Goal: Information Seeking & Learning: Check status

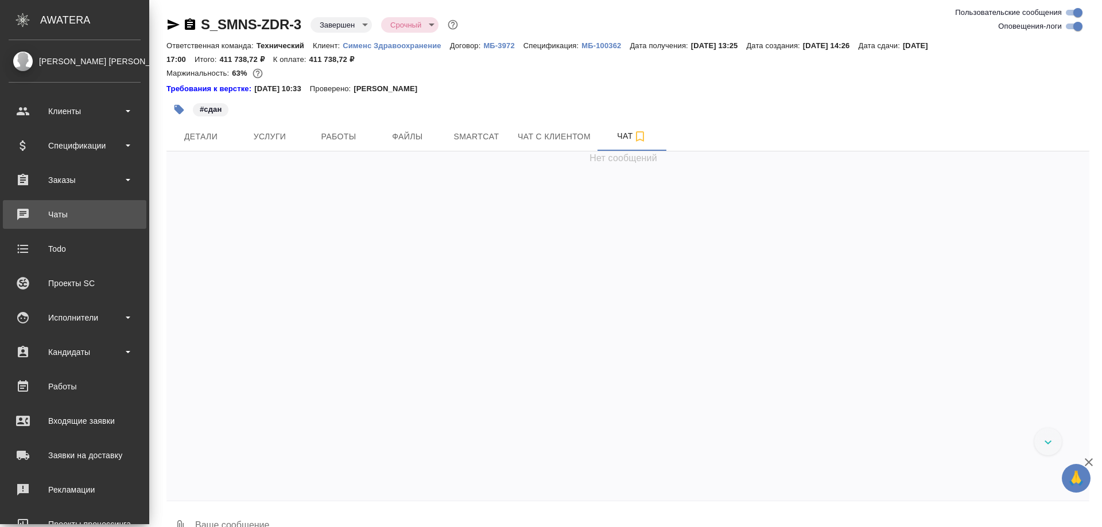
click at [67, 179] on div "Заказы" at bounding box center [75, 180] width 132 height 17
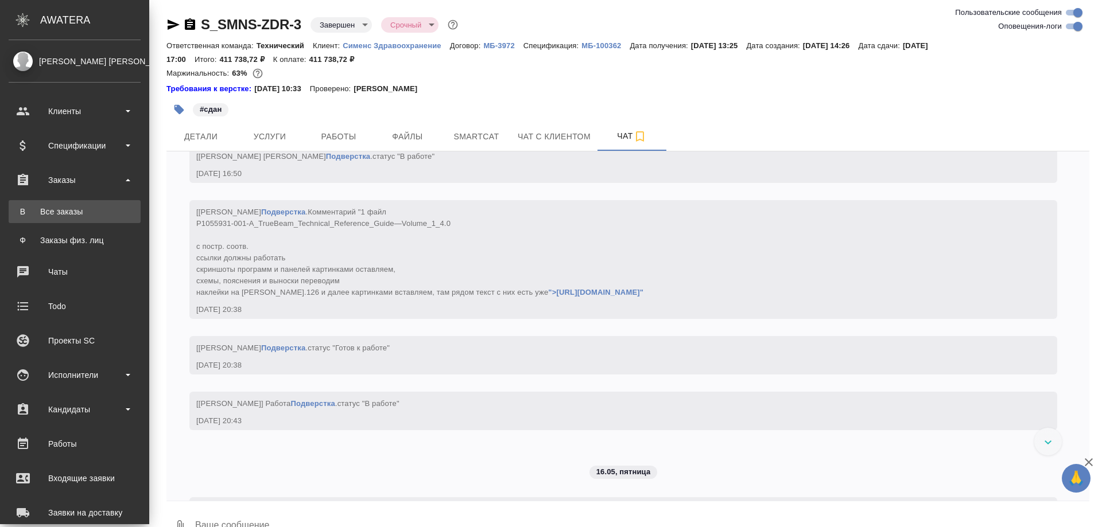
click at [66, 216] on div "Все заказы" at bounding box center [74, 211] width 121 height 11
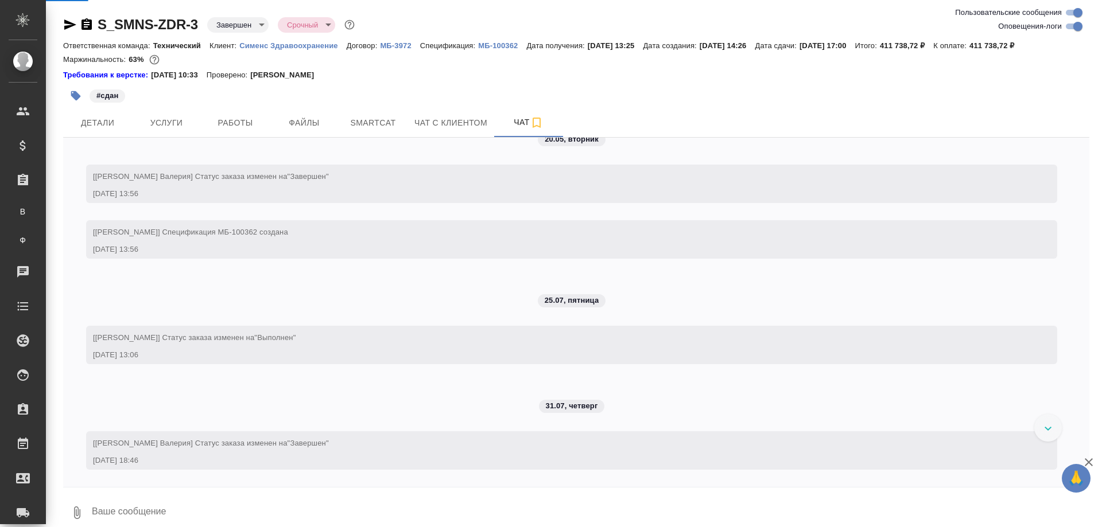
scroll to position [34329, 0]
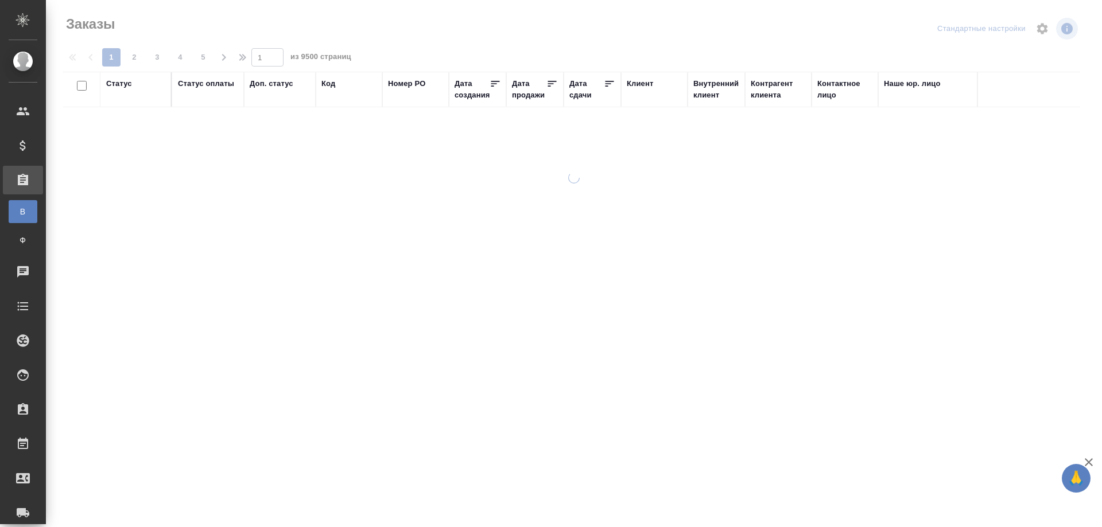
click at [323, 85] on div "Код" at bounding box center [328, 83] width 14 height 11
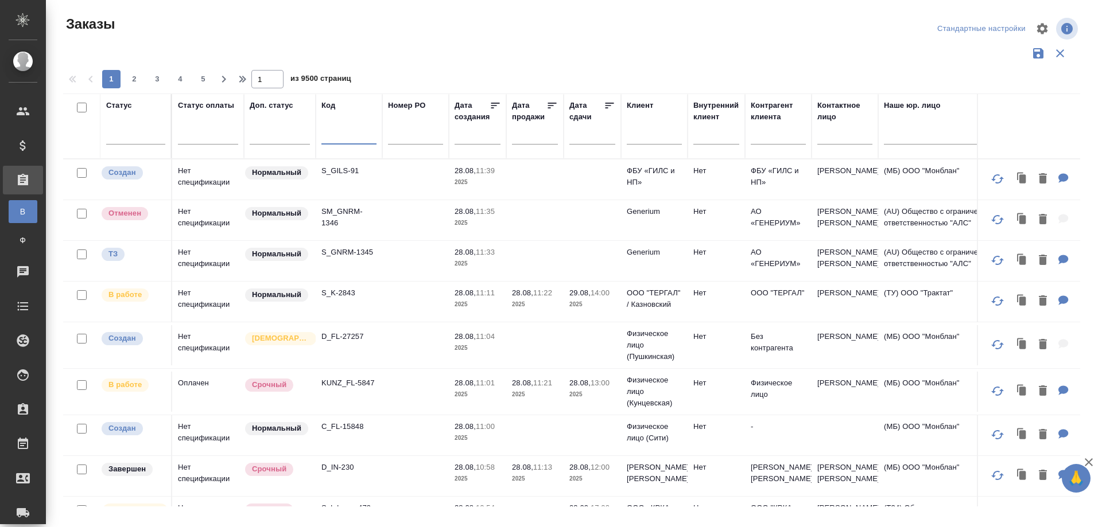
click at [336, 141] on input "text" at bounding box center [348, 137] width 55 height 14
paste input "S_GNRM-1087"
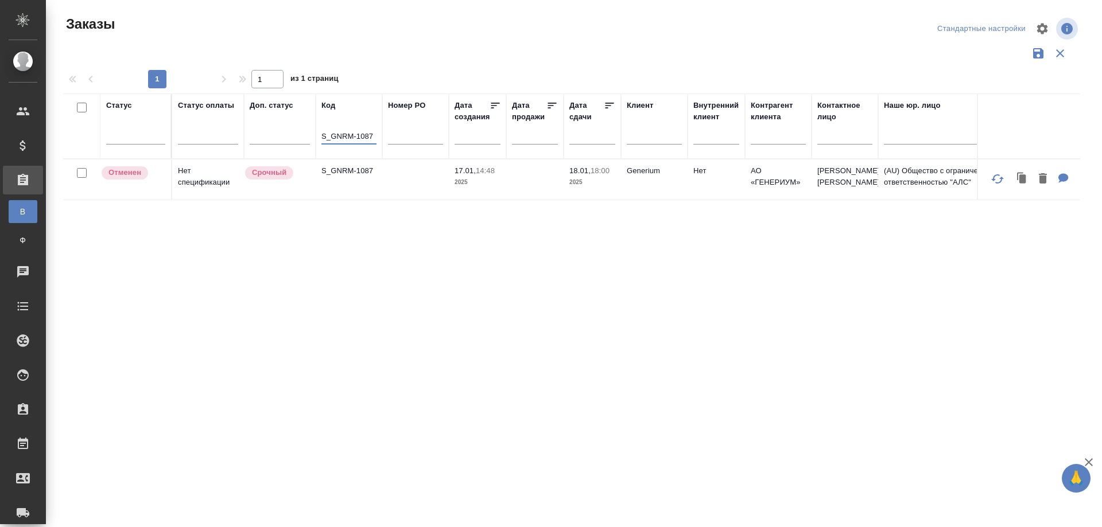
click at [357, 187] on td "S_GNRM-1087" at bounding box center [349, 180] width 67 height 40
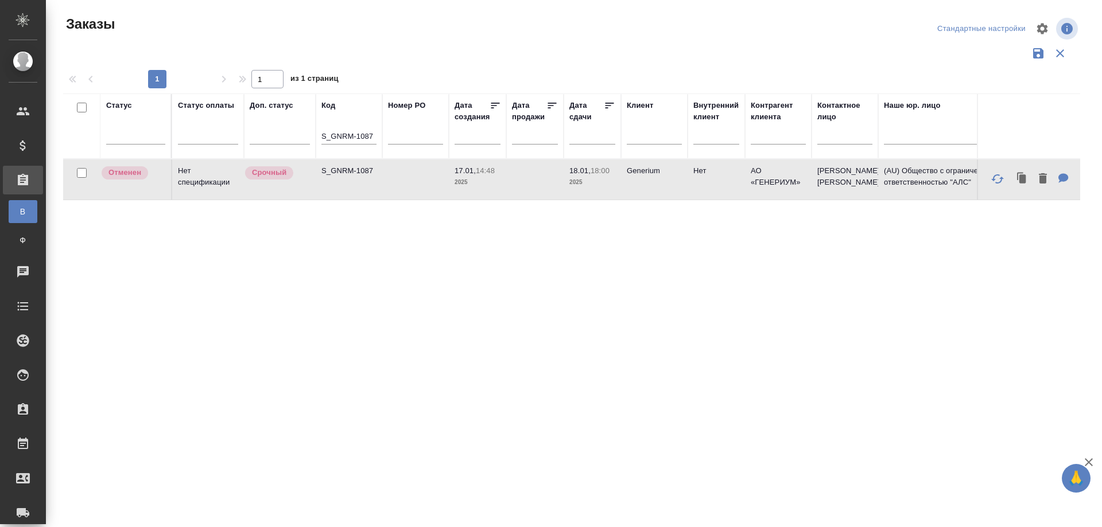
click at [357, 187] on td "S_GNRM-1087" at bounding box center [349, 180] width 67 height 40
drag, startPoint x: 322, startPoint y: 133, endPoint x: 402, endPoint y: 133, distance: 79.8
click at [402, 133] on tr "Статус Статус оплаты Доп. статус Код S_GNRM-1087 Номер PO Дата создания Дата пр…" at bounding box center [1024, 126] width 1922 height 65
paste input "3"
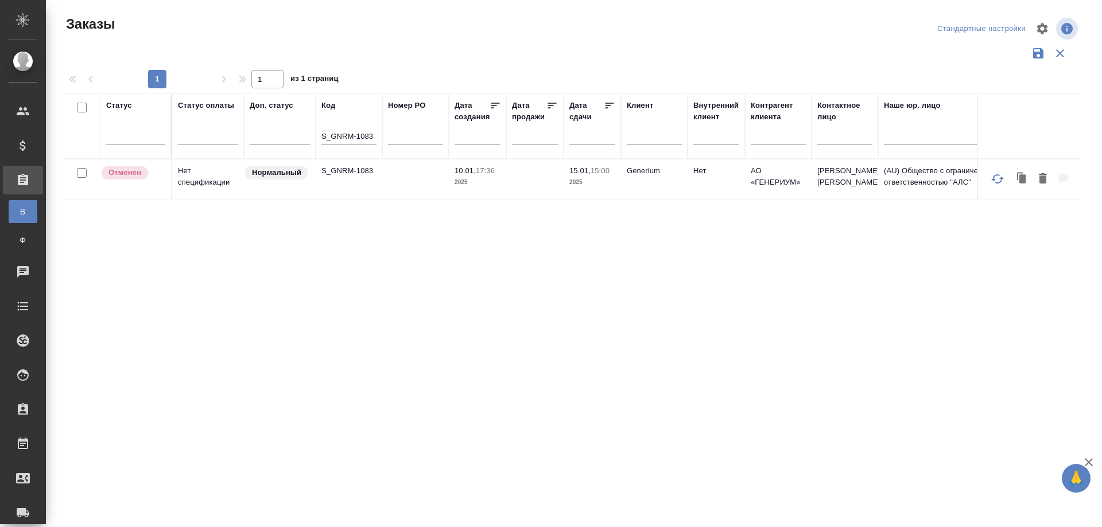
click at [350, 191] on td "S_GNRM-1083" at bounding box center [349, 180] width 67 height 40
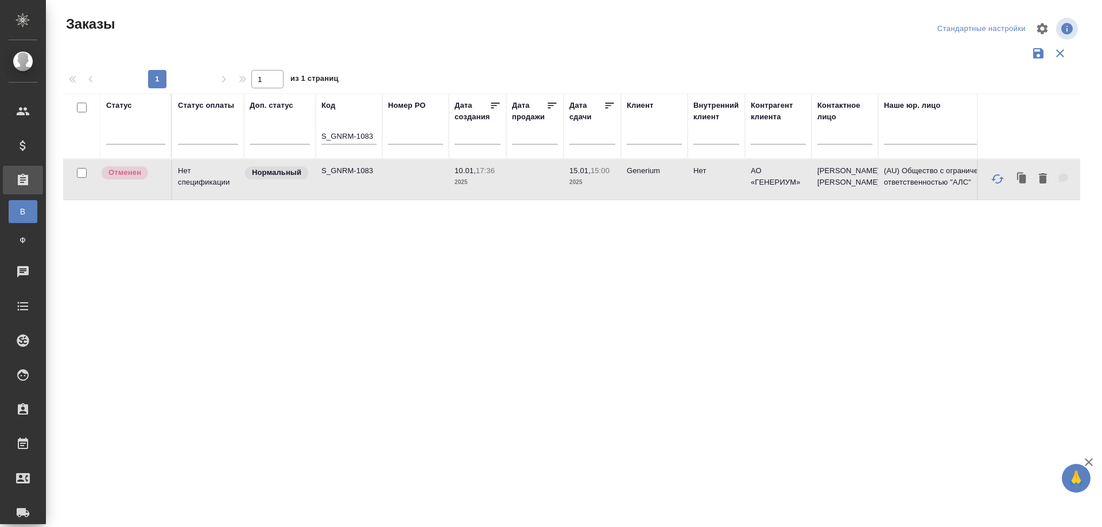
click at [350, 191] on td "S_GNRM-1083" at bounding box center [349, 180] width 67 height 40
drag, startPoint x: 323, startPoint y: 134, endPoint x: 398, endPoint y: 135, distance: 74.6
click at [398, 135] on tr "Статус Статус оплаты Доп. статус Код S_GNRM-1083 Номер PO Дата создания Дата пр…" at bounding box center [1024, 126] width 1922 height 65
paste input "KZH_Astrazeneca-KZ-599"
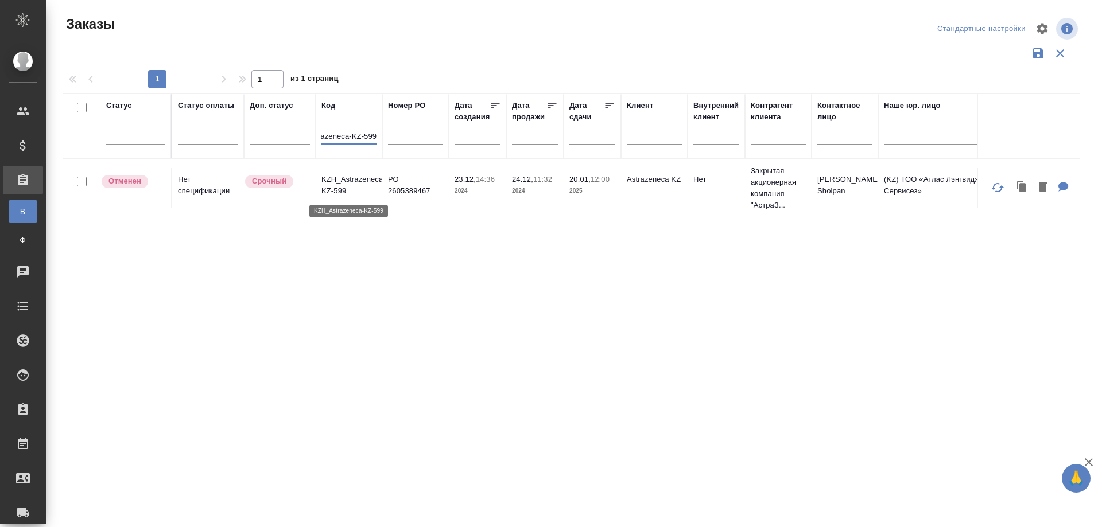
click at [351, 190] on p "KZH_Astrazeneca-KZ-599" at bounding box center [348, 185] width 55 height 23
drag, startPoint x: 322, startPoint y: 134, endPoint x: 385, endPoint y: 135, distance: 63.1
click at [385, 135] on tr "Статус Статус оплаты Доп. статус Код KZH_Astrazeneca-KZ-599 Номер PO Дата созда…" at bounding box center [1024, 126] width 1922 height 65
paste input "C3_LIMAK-191"
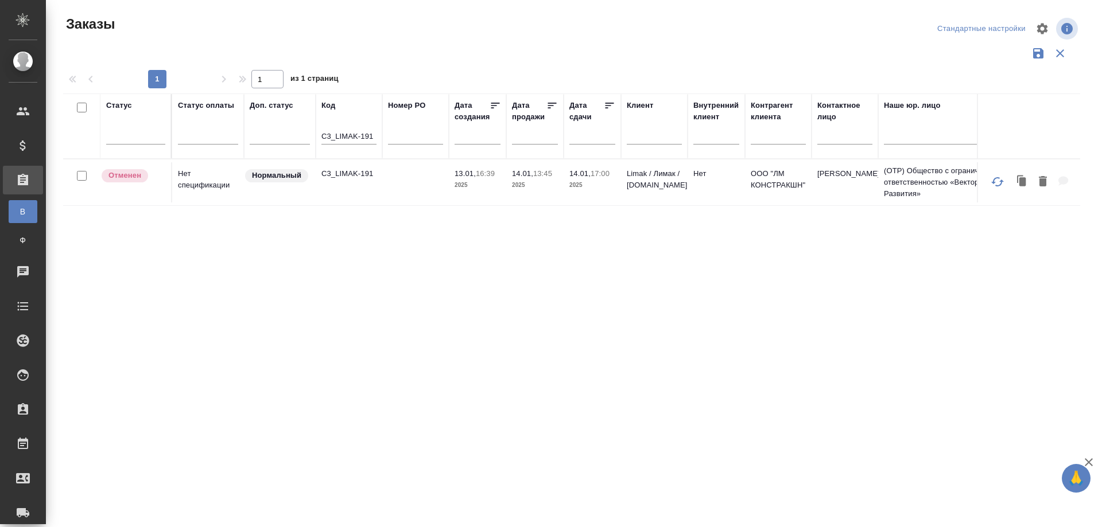
click at [356, 193] on td "C3_LIMAK-191" at bounding box center [349, 182] width 67 height 40
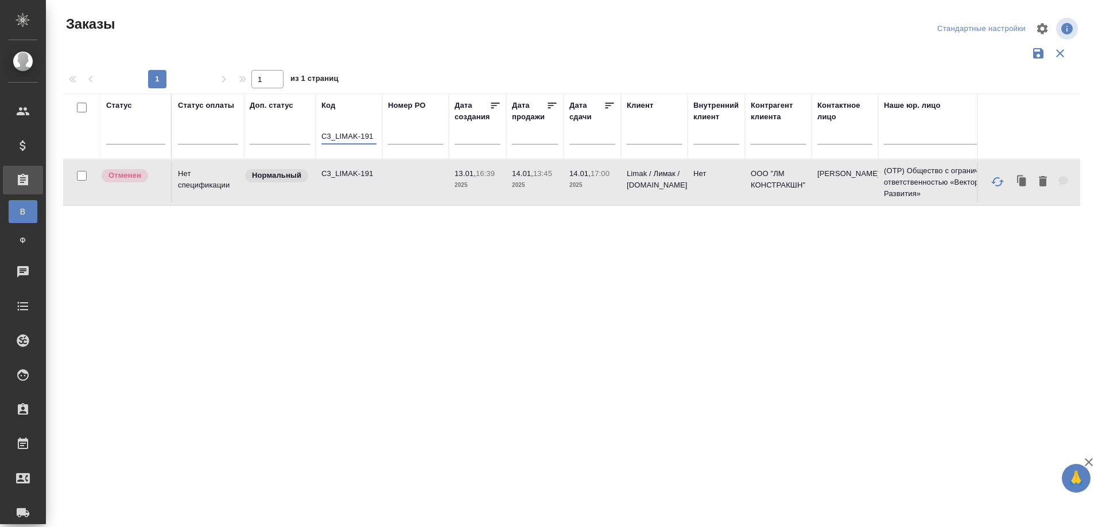
drag, startPoint x: 324, startPoint y: 135, endPoint x: 398, endPoint y: 144, distance: 75.1
click at [398, 144] on tr "Статус Статус оплаты Доп. статус Код C3_LIMAK-191 Номер PO Дата создания Дата п…" at bounding box center [1024, 126] width 1922 height 65
paste input "S_GNRM-1072"
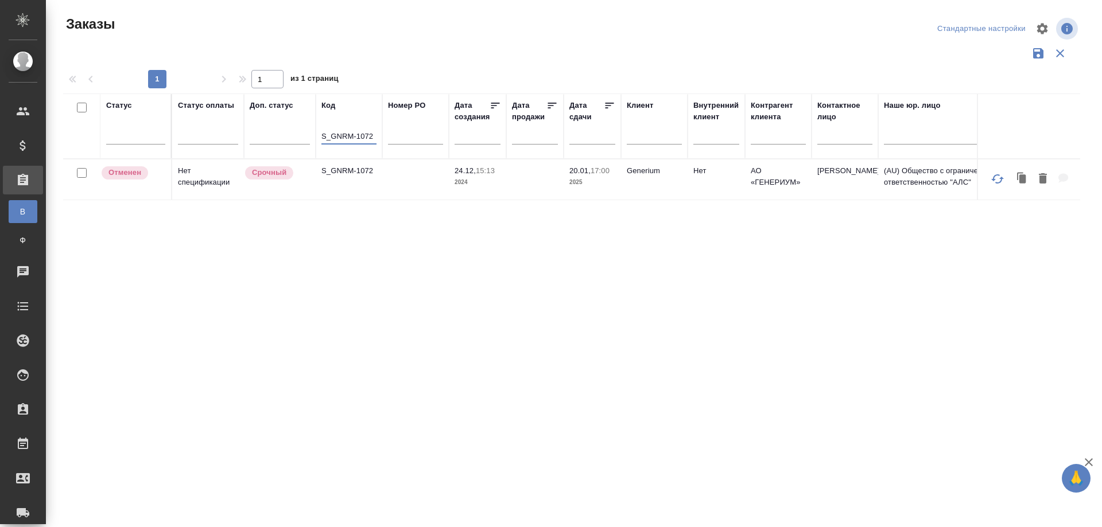
click at [364, 181] on td "S_GNRM-1072" at bounding box center [349, 180] width 67 height 40
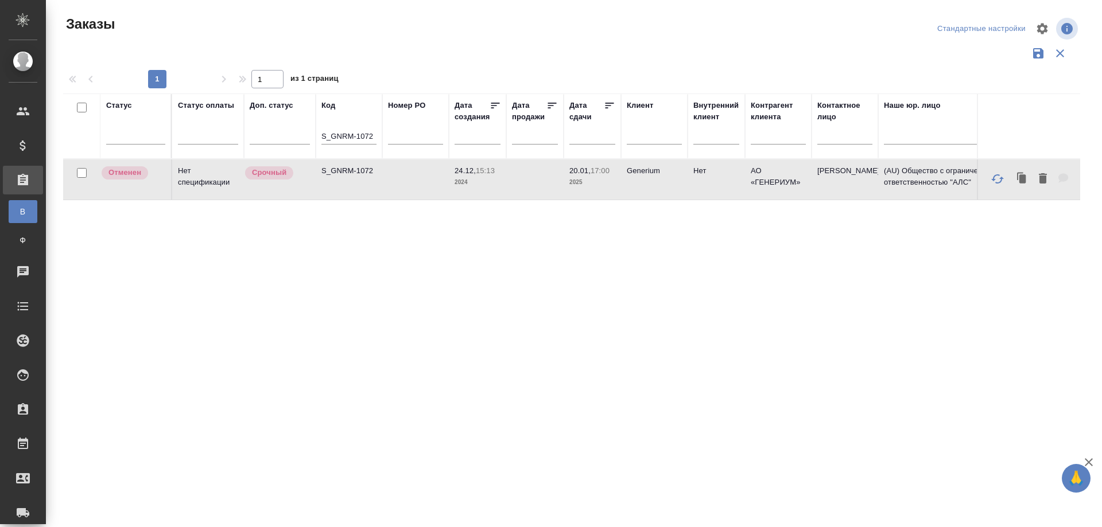
click at [364, 181] on td "S_GNRM-1072" at bounding box center [349, 180] width 67 height 40
drag, startPoint x: 323, startPoint y: 135, endPoint x: 393, endPoint y: 134, distance: 70.0
click at [393, 134] on tr "Статус Статус оплаты Доп. статус Код S_GNRM-1072 Номер PO Дата создания Дата пр…" at bounding box center [1024, 126] width 1922 height 65
paste input "BAB_FL-15136"
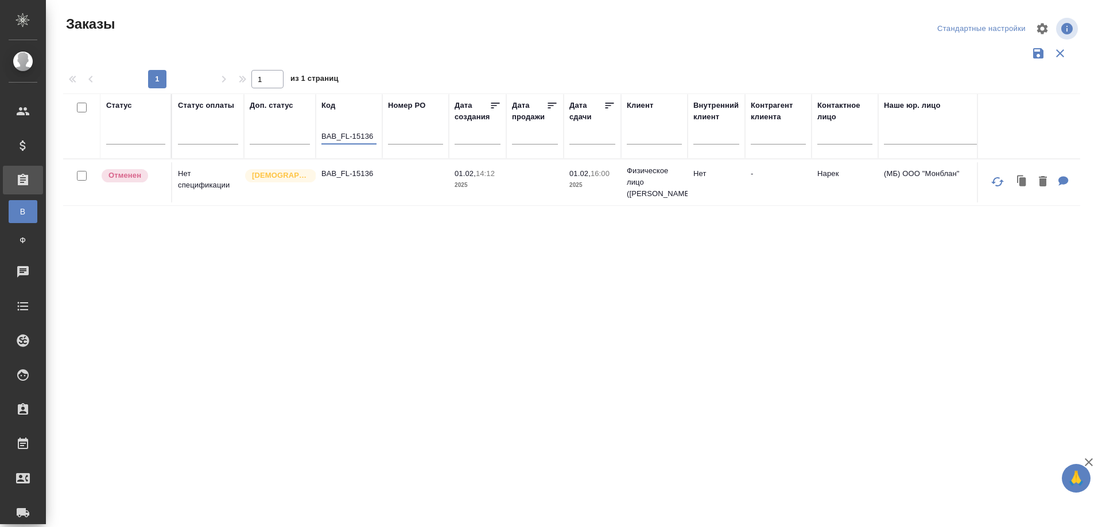
drag, startPoint x: 321, startPoint y: 137, endPoint x: 383, endPoint y: 137, distance: 62.0
click at [383, 137] on tr "Статус Статус оплаты Доп. статус Код BAB_FL-15136 Номер PO Дата создания Дата п…" at bounding box center [1024, 126] width 1922 height 65
paste input "S_POLYUS-784"
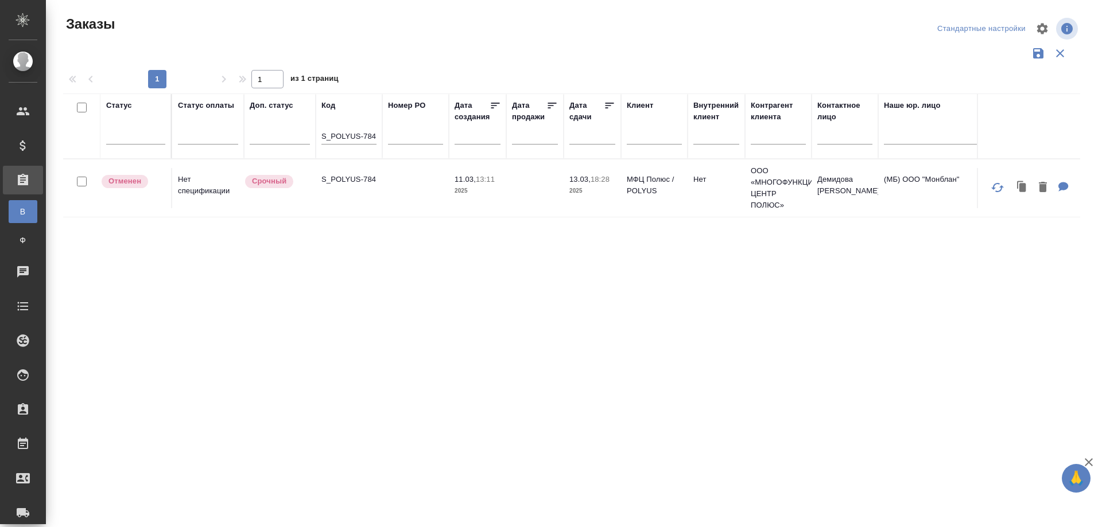
click at [349, 192] on td "S_POLYUS-784" at bounding box center [349, 188] width 67 height 40
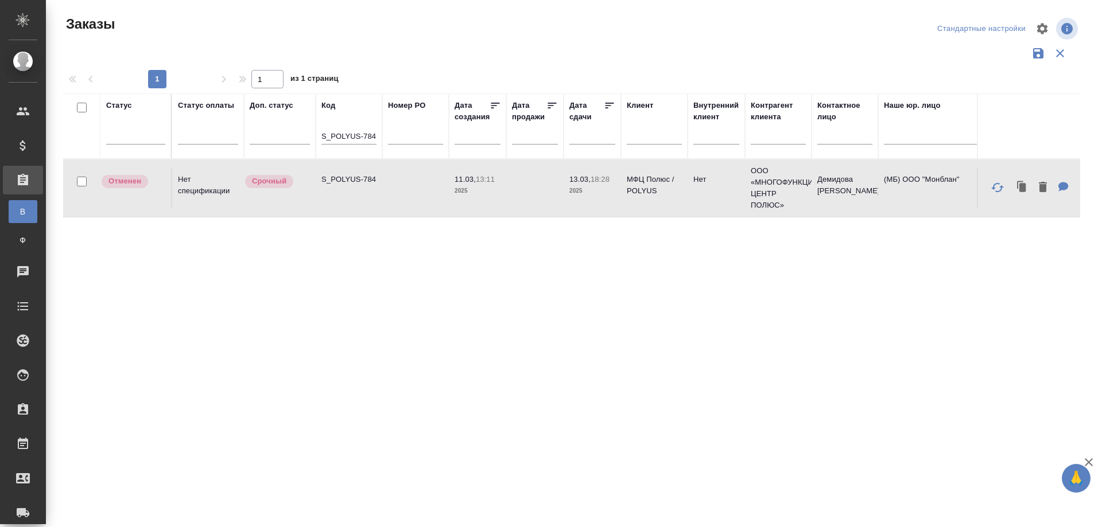
click at [349, 192] on td "S_POLYUS-784" at bounding box center [349, 188] width 67 height 40
drag, startPoint x: 324, startPoint y: 137, endPoint x: 403, endPoint y: 137, distance: 79.8
click at [403, 137] on tr "Статус Статус оплаты Доп. статус Код S_POLYUS-784 Номер PO Дата создания Дата п…" at bounding box center [1024, 126] width 1922 height 65
paste input "KZH_Kaspikz-20"
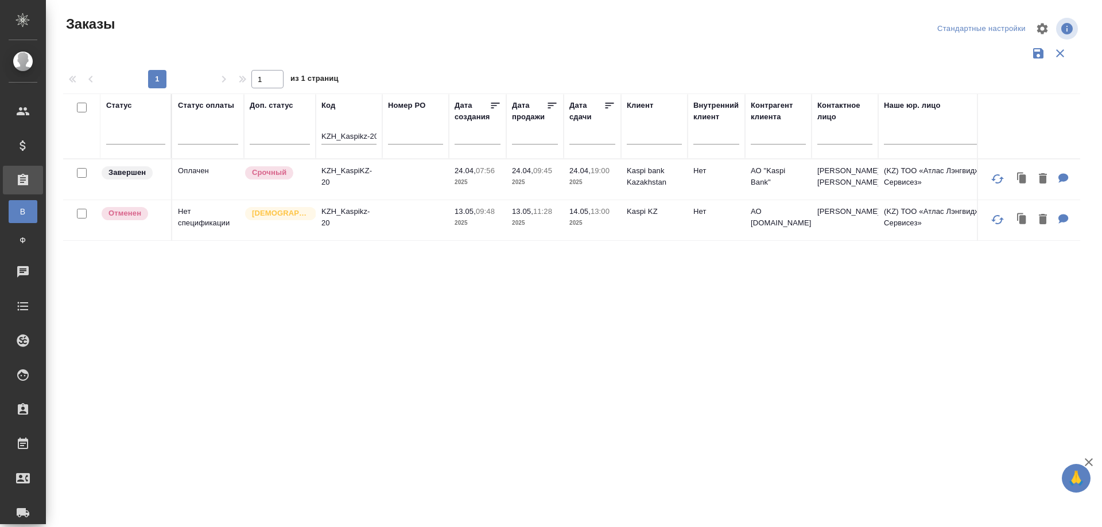
click at [321, 138] on th "Код KZH_Kaspikz-20" at bounding box center [349, 126] width 67 height 65
drag, startPoint x: 321, startPoint y: 136, endPoint x: 382, endPoint y: 137, distance: 60.8
click at [382, 137] on th "Код KZH_Kaspikz-20" at bounding box center [349, 126] width 67 height 65
paste input "S_POLYUS-792"
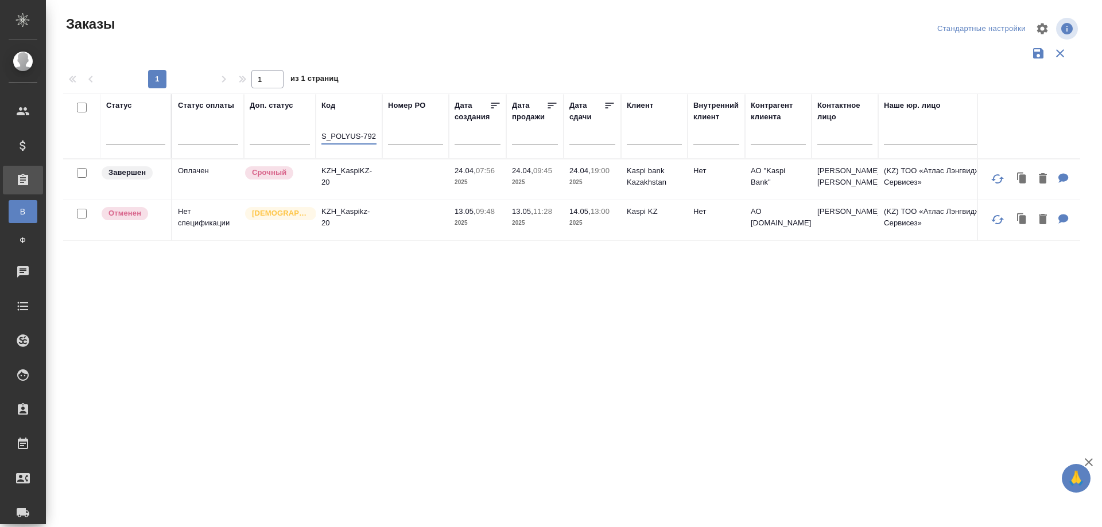
scroll to position [0, 0]
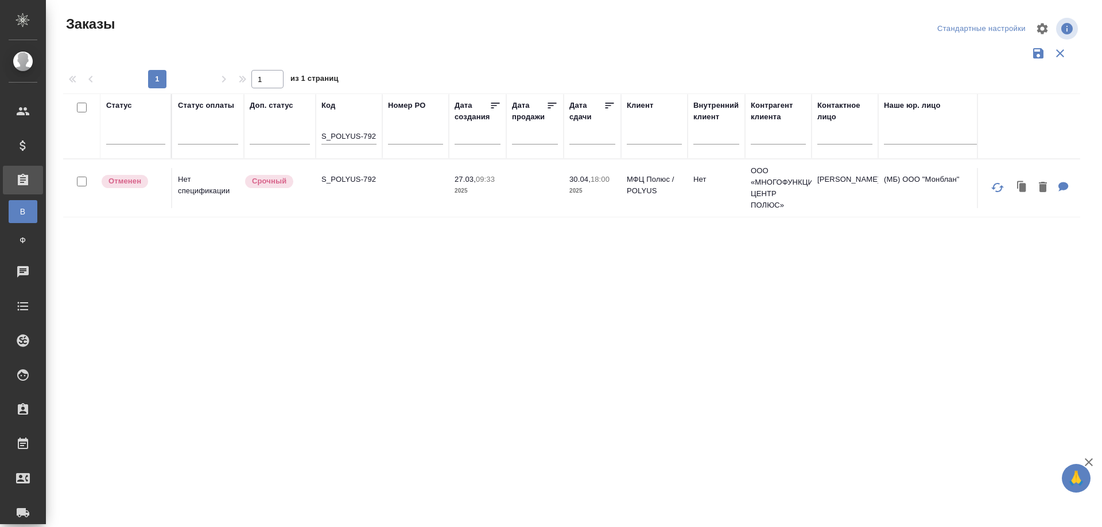
click at [354, 200] on td "S_POLYUS-792" at bounding box center [349, 188] width 67 height 40
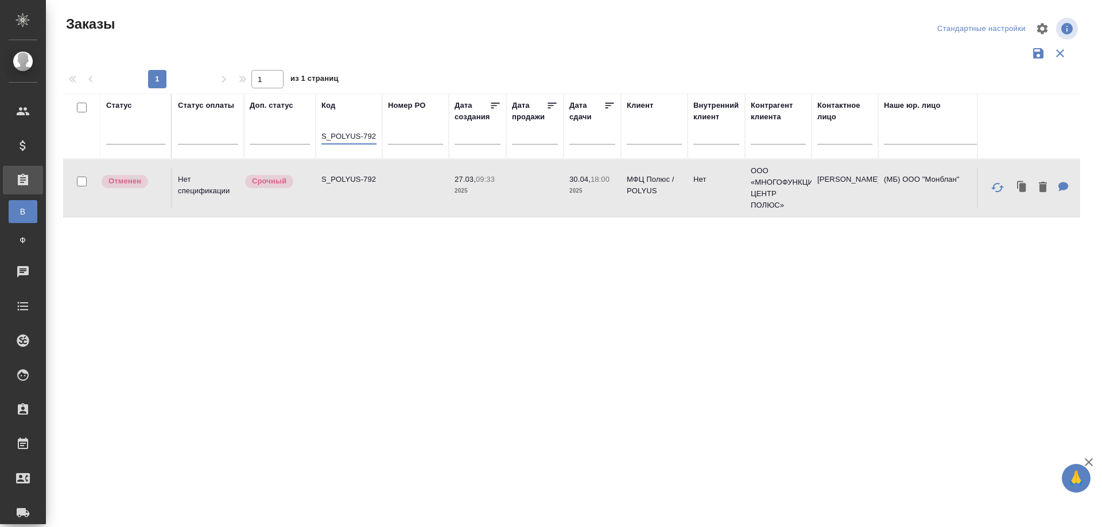
drag, startPoint x: 323, startPoint y: 135, endPoint x: 383, endPoint y: 135, distance: 60.8
click at [383, 135] on tr "Статус Статус оплаты Доп. статус Код S_POLYUS-792 Номер PO Дата создания Дата п…" at bounding box center [1024, 126] width 1922 height 65
click at [335, 137] on input "S_POLYUS-792" at bounding box center [348, 137] width 55 height 14
drag, startPoint x: 322, startPoint y: 135, endPoint x: 390, endPoint y: 135, distance: 67.7
click at [390, 135] on tr "Статус Статус оплаты Доп. статус Код S_POLYUS-792 Номер PO Дата создания Дата п…" at bounding box center [1024, 126] width 1922 height 65
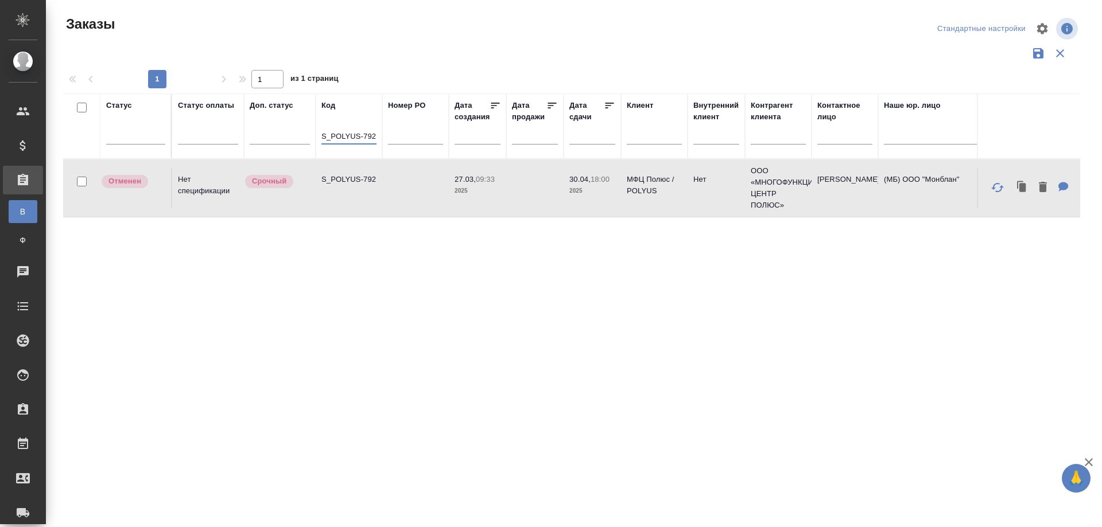
paste input "85"
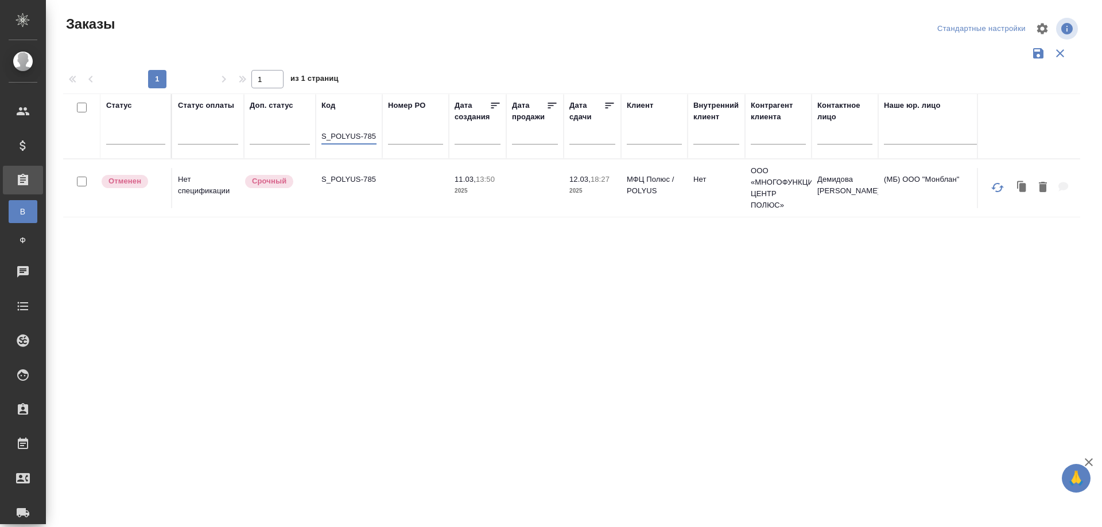
click at [347, 195] on td "S_POLYUS-785" at bounding box center [349, 188] width 67 height 40
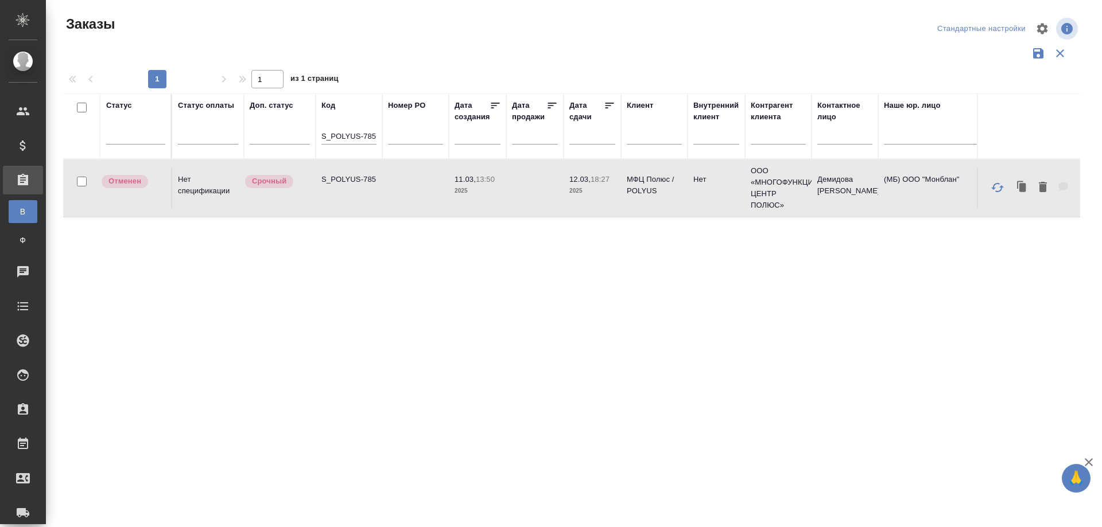
click at [347, 195] on td "S_POLYUS-785" at bounding box center [349, 188] width 67 height 40
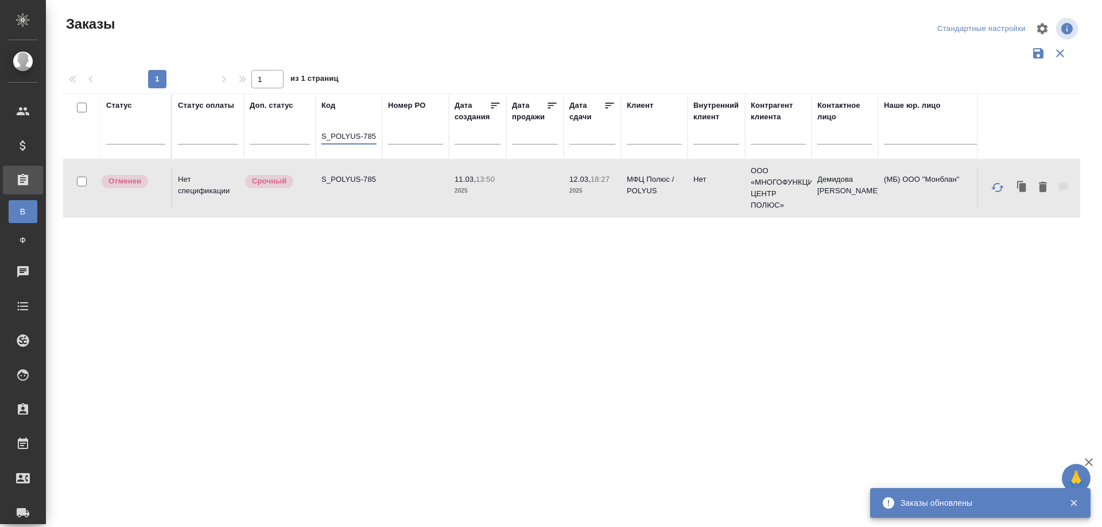
drag, startPoint x: 322, startPoint y: 132, endPoint x: 385, endPoint y: 135, distance: 62.7
click at [385, 135] on tr "Статус Статус оплаты Доп. статус Код S_POLYUS-785 Номер PO Дата создания Дата п…" at bounding box center [1024, 126] width 1922 height 65
paste input "LIFESCAN-1"
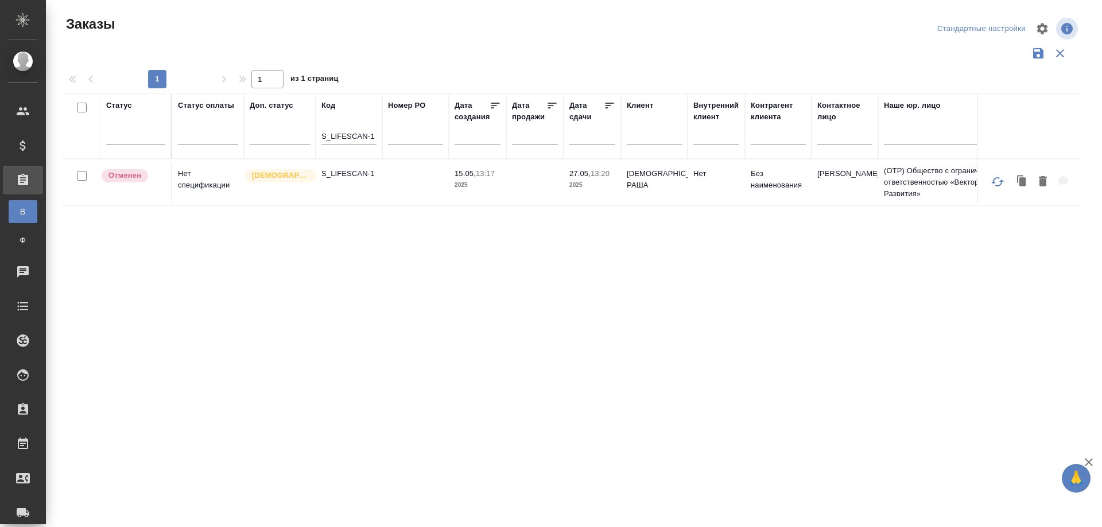
click at [350, 193] on td "S_LIFESCAN-1" at bounding box center [349, 182] width 67 height 40
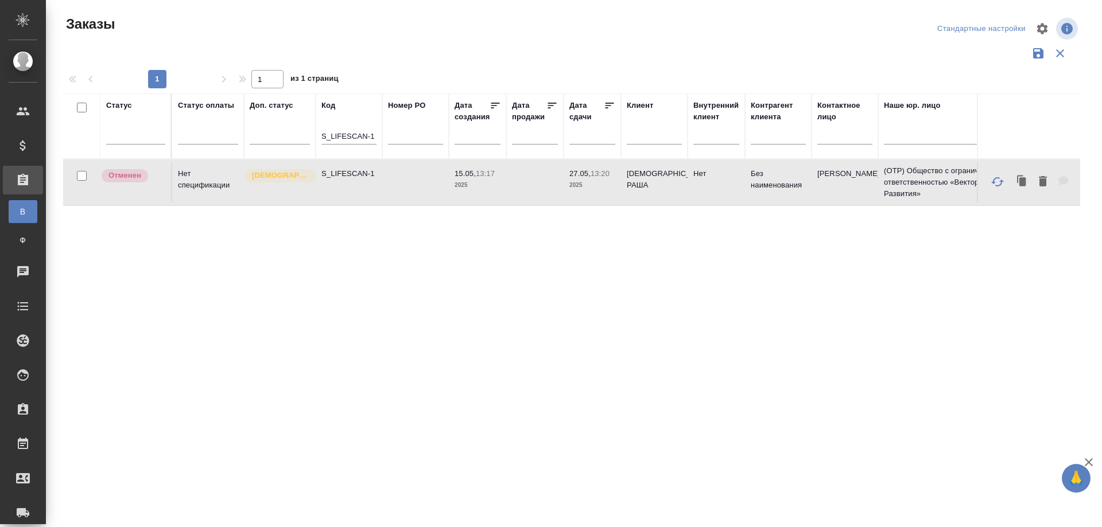
click at [350, 193] on td "S_LIFESCAN-1" at bounding box center [349, 182] width 67 height 40
drag, startPoint x: 321, startPoint y: 134, endPoint x: 395, endPoint y: 137, distance: 74.1
click at [395, 137] on tr "Статус Статус оплаты Доп. статус Код S_LIFESCAN-1 Номер PO Дата создания Дата п…" at bounding box center [1024, 126] width 1922 height 65
paste input "POLYUS-784"
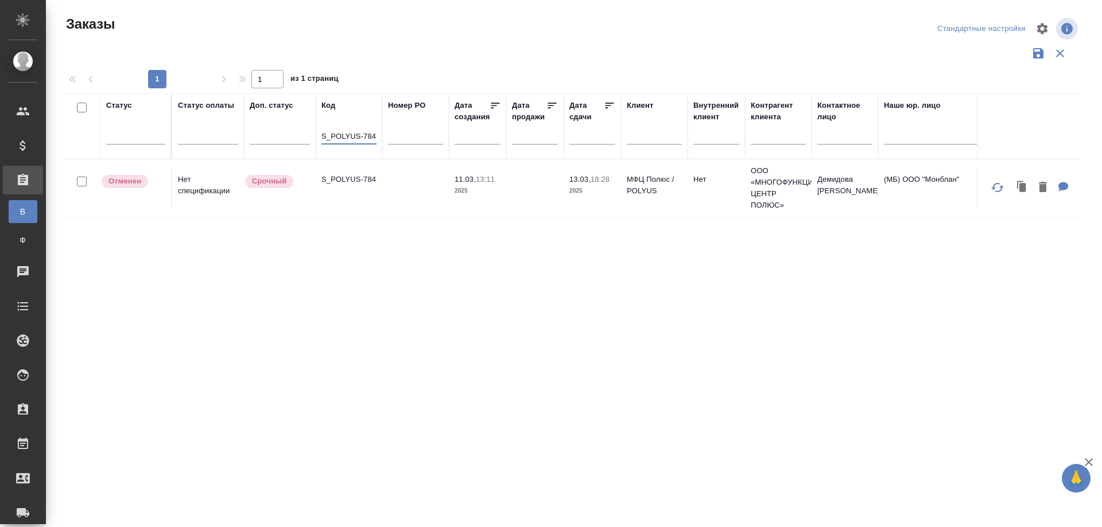
click at [359, 192] on td "S_POLYUS-784" at bounding box center [349, 188] width 67 height 40
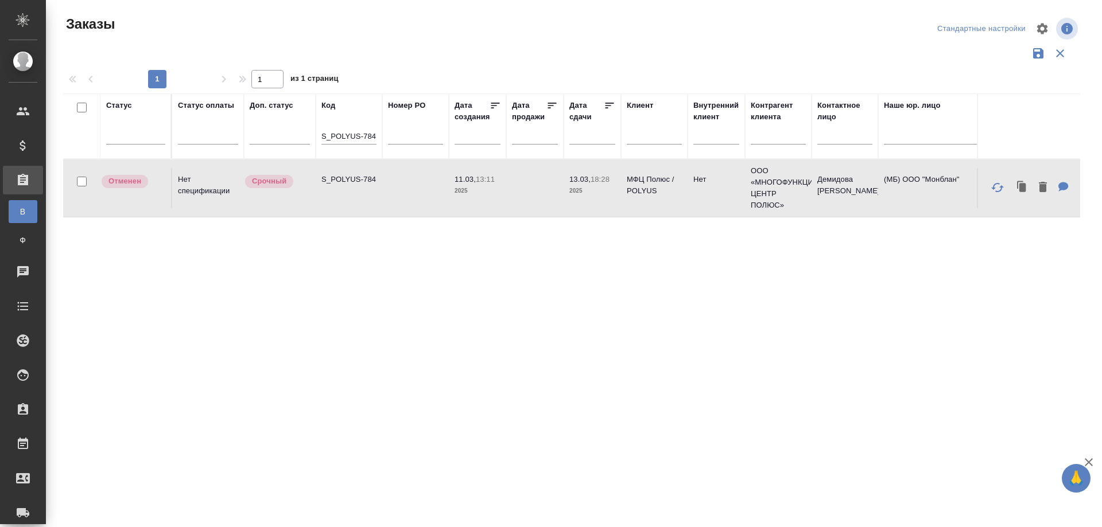
click at [359, 192] on td "S_POLYUS-784" at bounding box center [349, 188] width 67 height 40
drag, startPoint x: 321, startPoint y: 136, endPoint x: 390, endPoint y: 139, distance: 68.4
click at [390, 139] on tr "Статус Статус оплаты Доп. статус Код S_POLYUS-784 Номер PO Дата создания Дата п…" at bounding box center [1024, 126] width 1922 height 65
paste input "92"
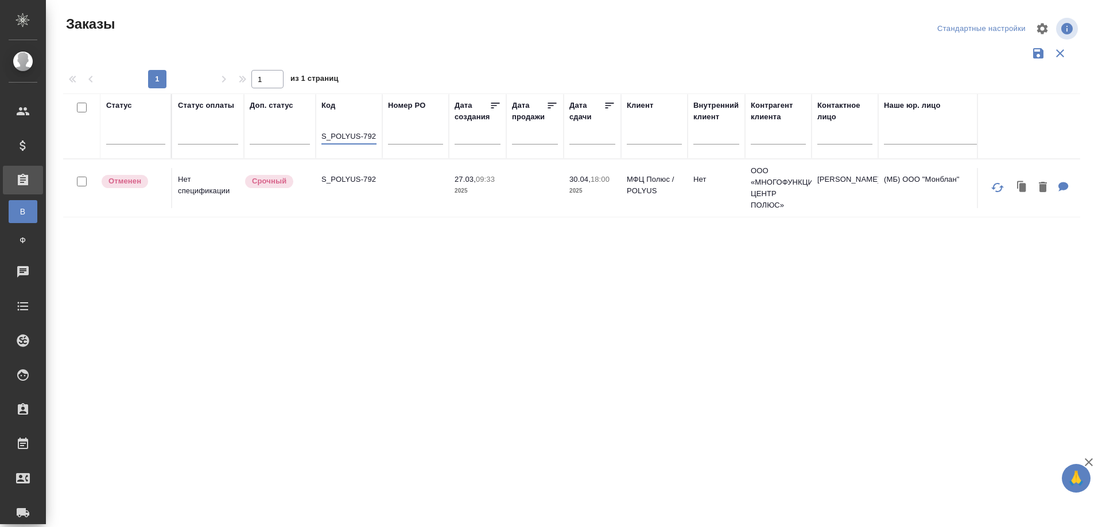
type input "S_POLYUS-792"
click at [354, 204] on td "S_POLYUS-792" at bounding box center [349, 188] width 67 height 40
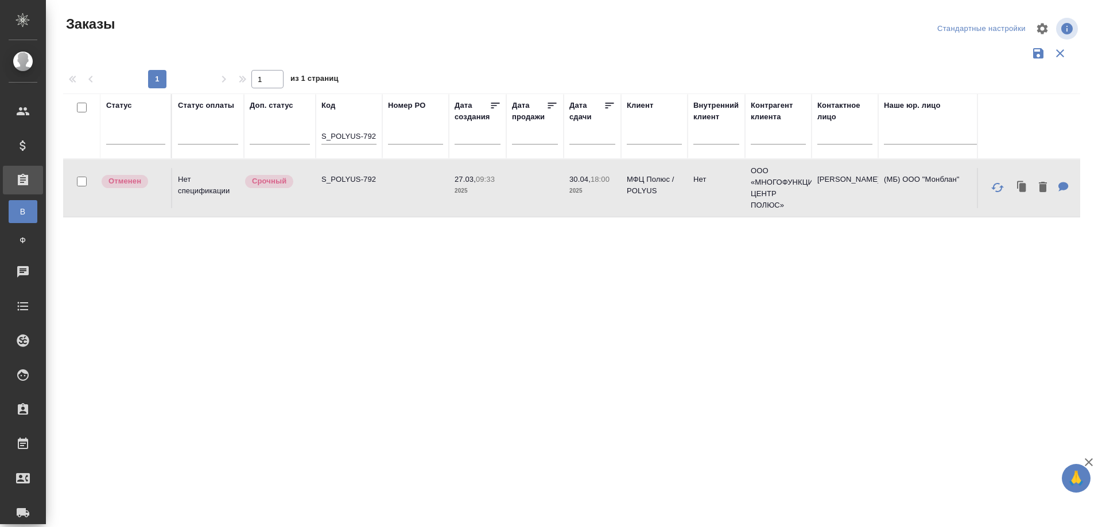
click at [354, 204] on td "S_POLYUS-792" at bounding box center [349, 188] width 67 height 40
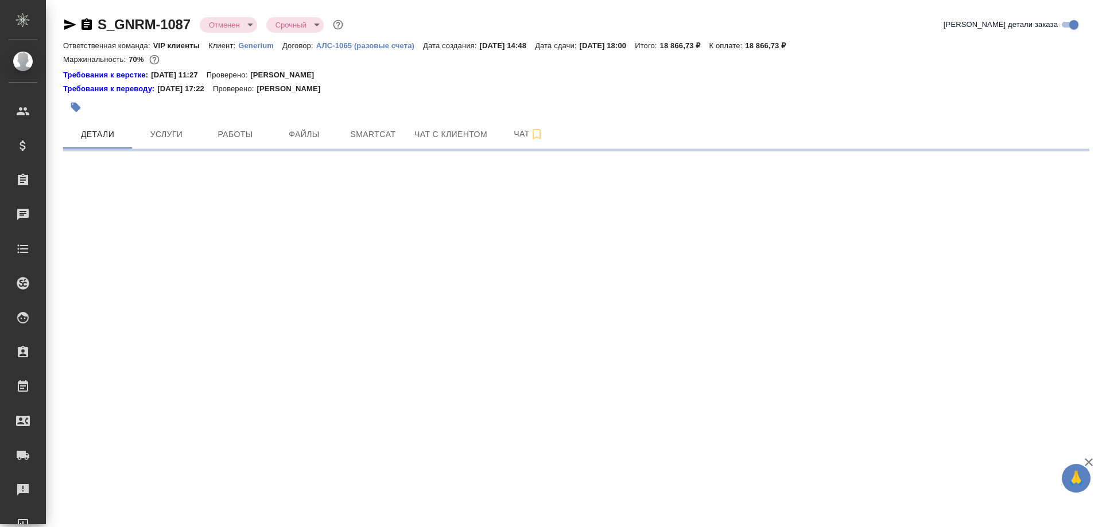
select select "RU"
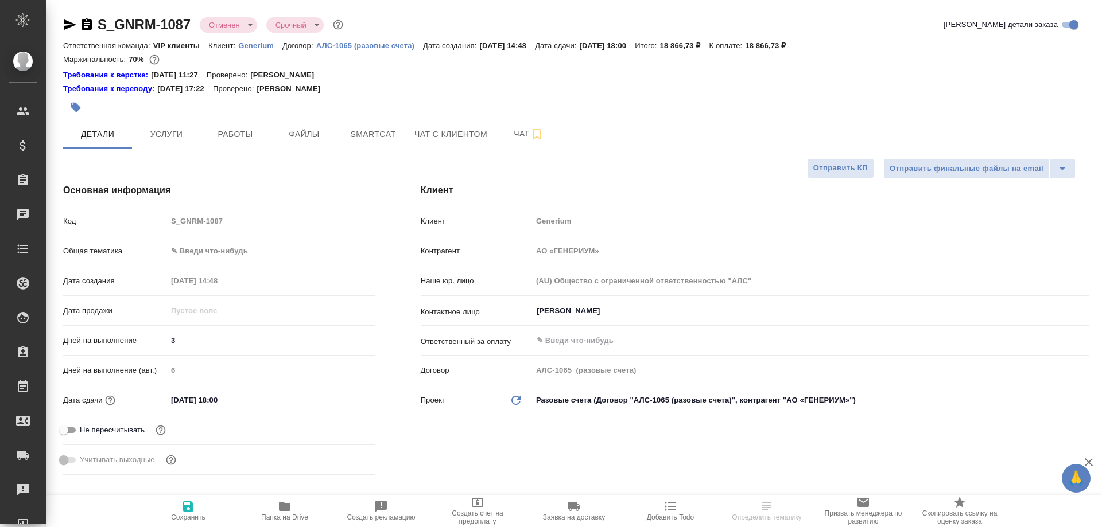
type textarea "x"
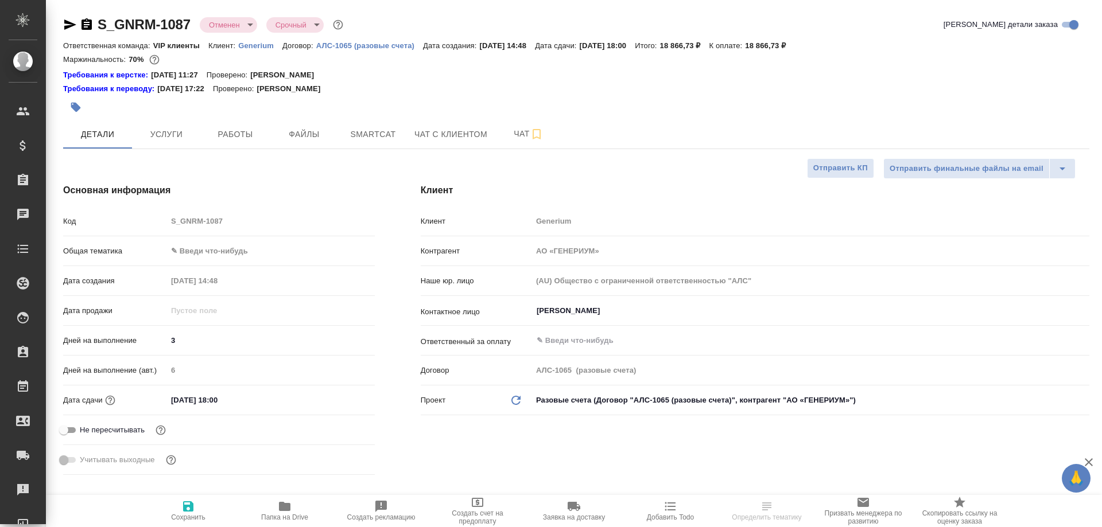
type textarea "x"
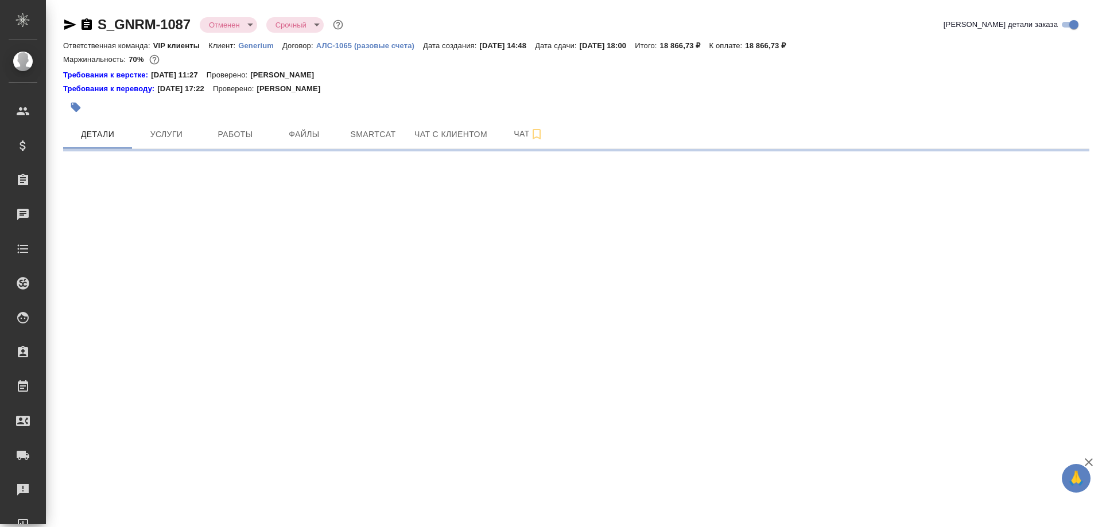
select select "RU"
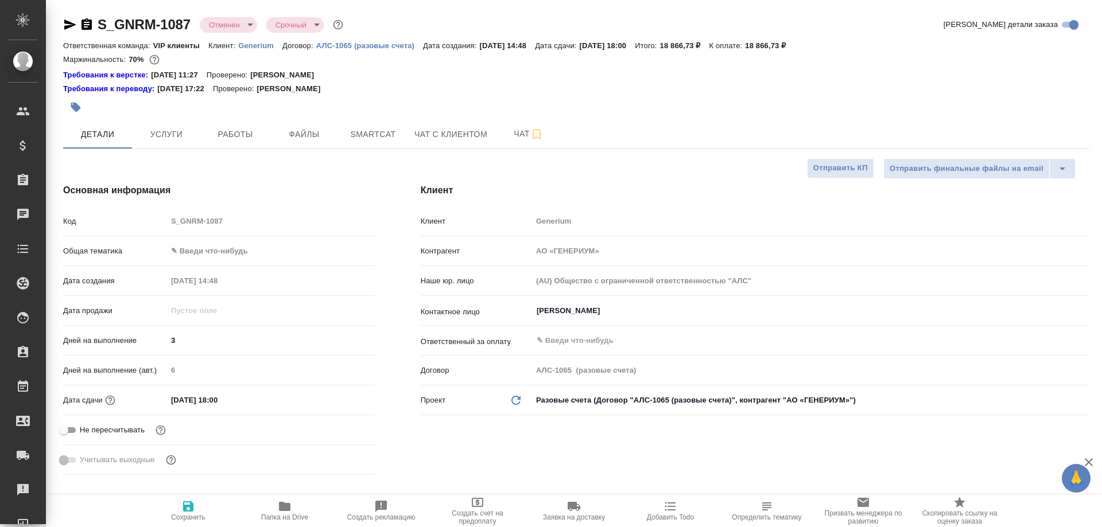
type textarea "x"
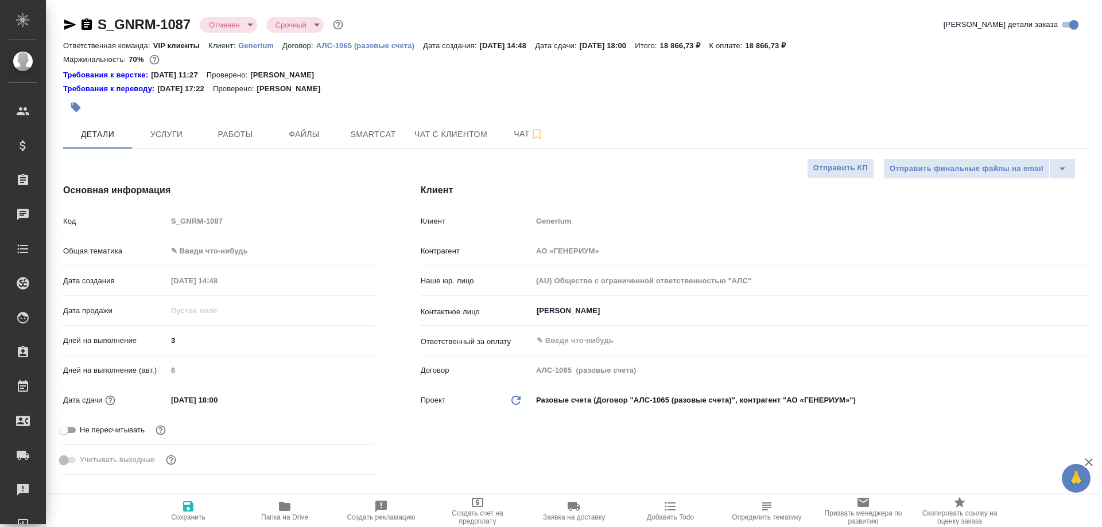
type textarea "x"
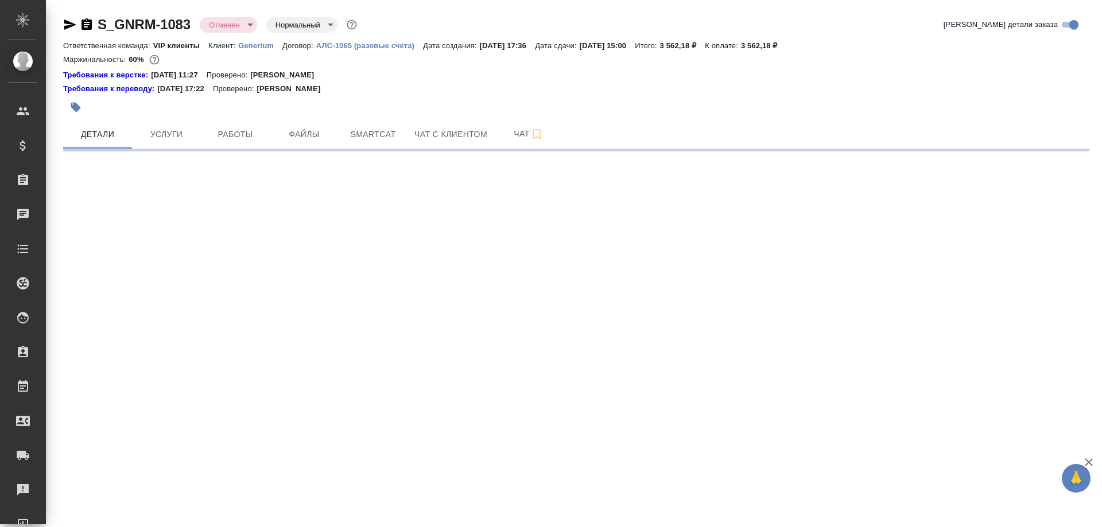
select select "RU"
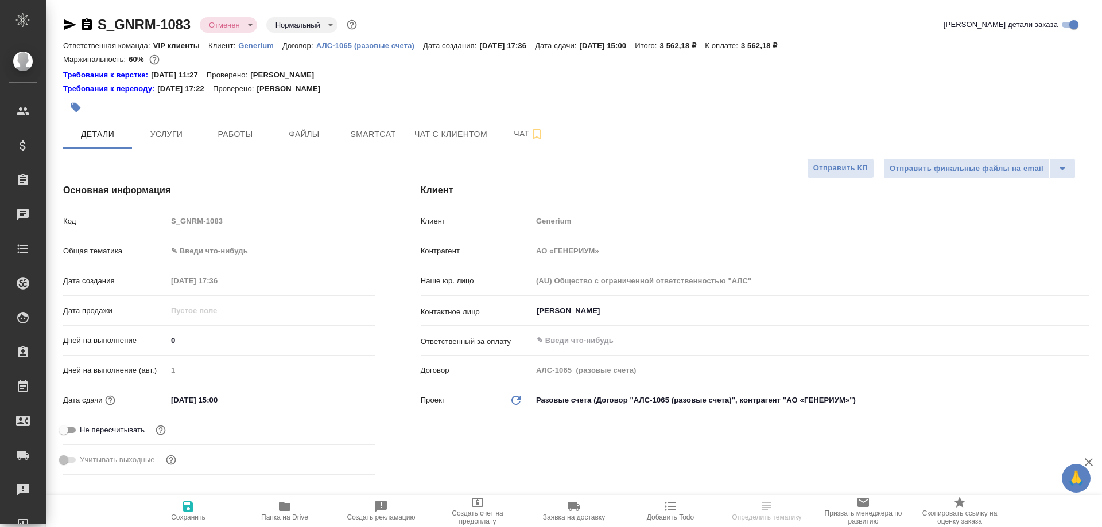
type textarea "x"
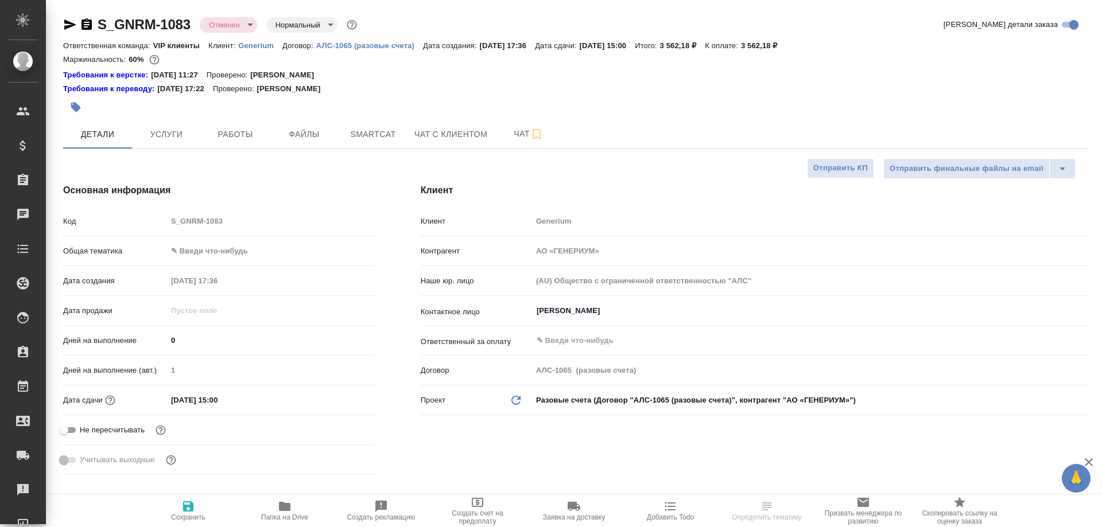
type textarea "x"
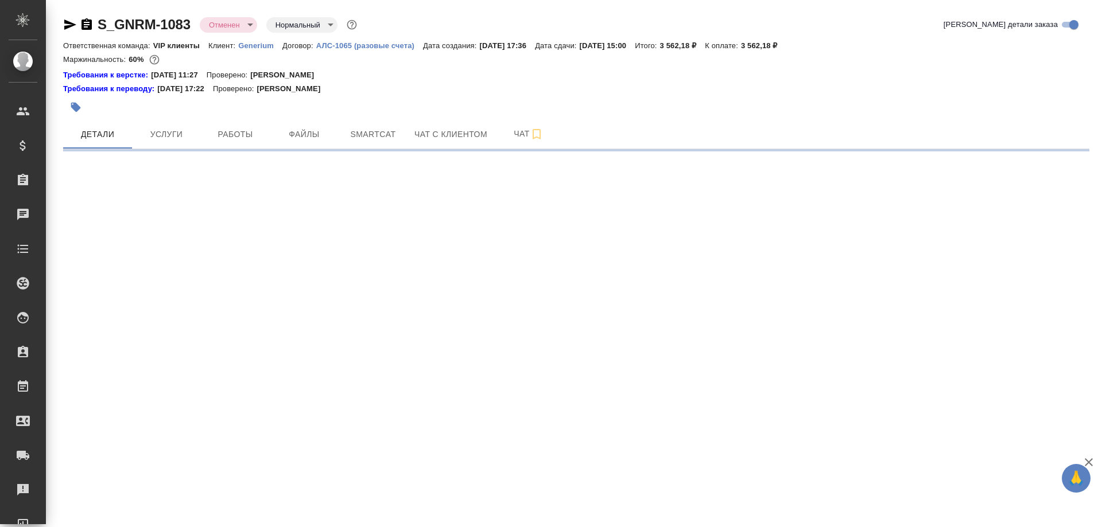
select select "RU"
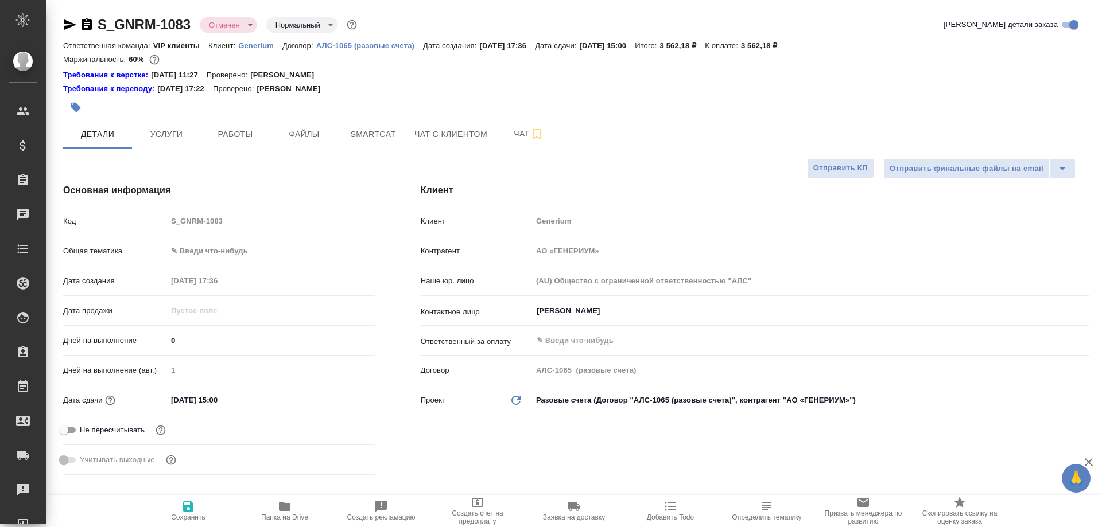
type textarea "x"
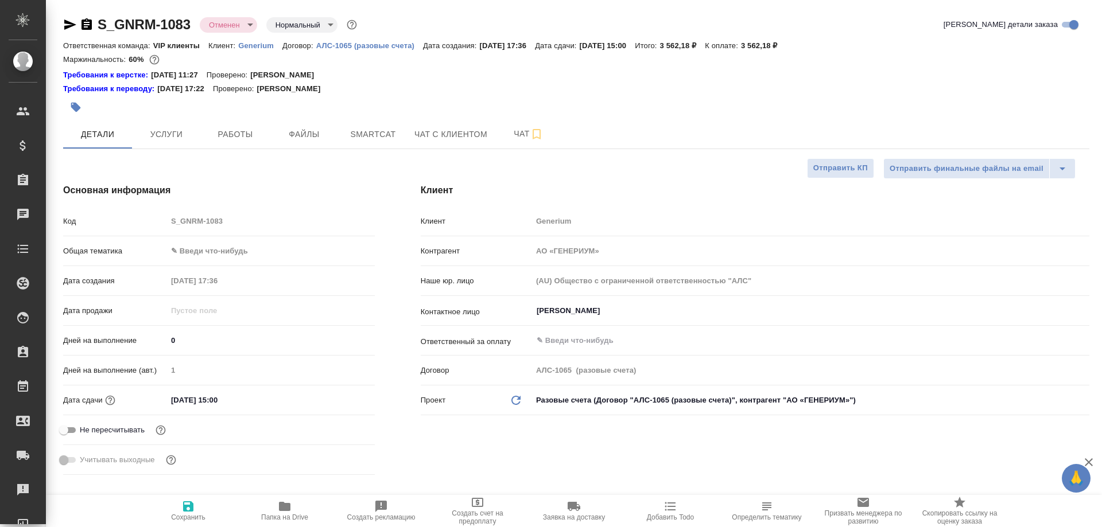
type textarea "x"
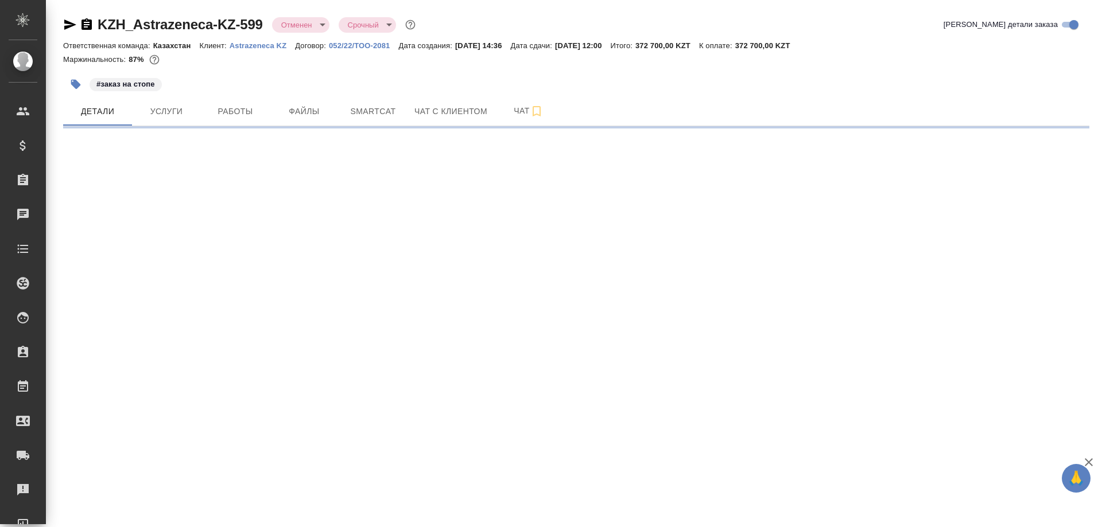
select select "RU"
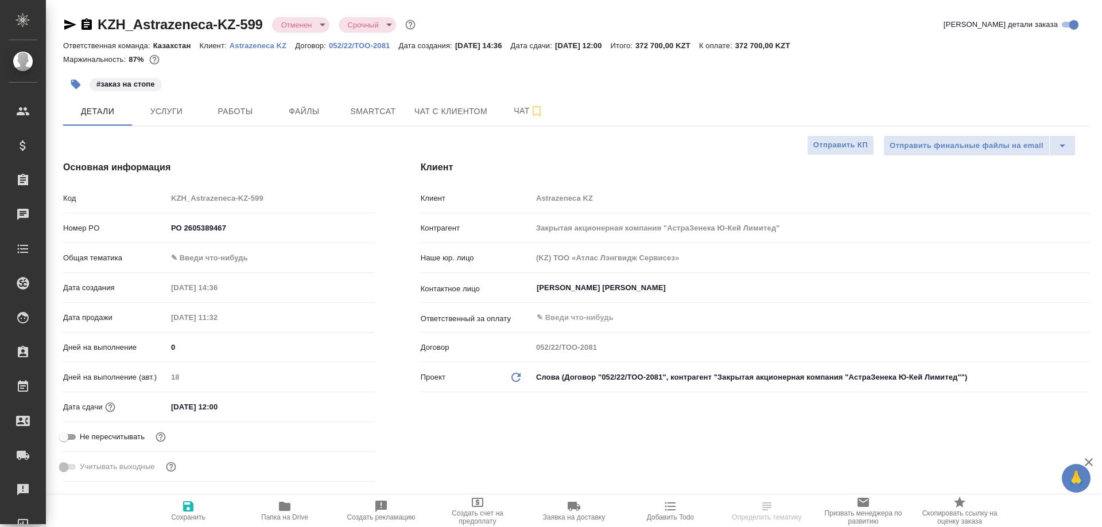
type textarea "x"
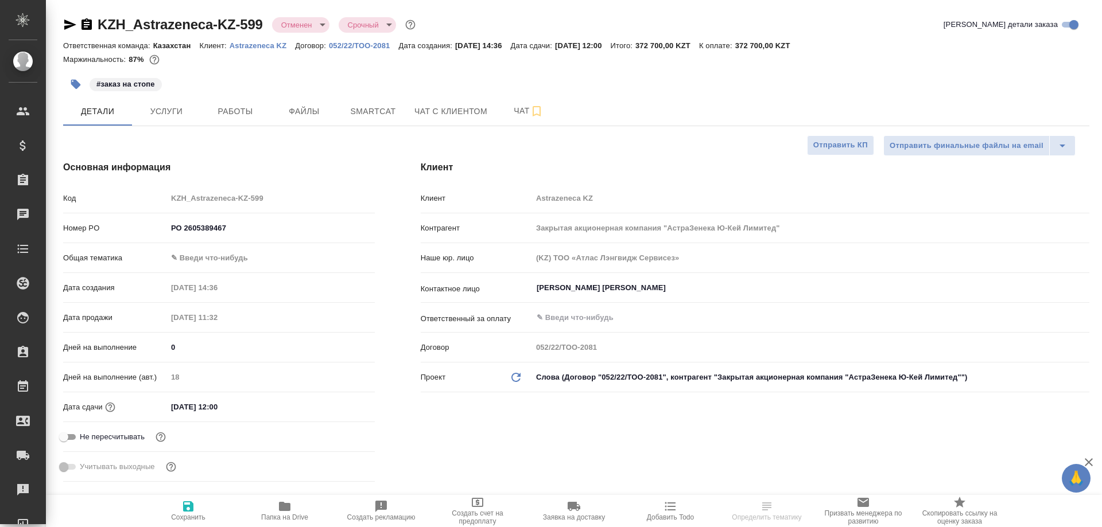
type textarea "x"
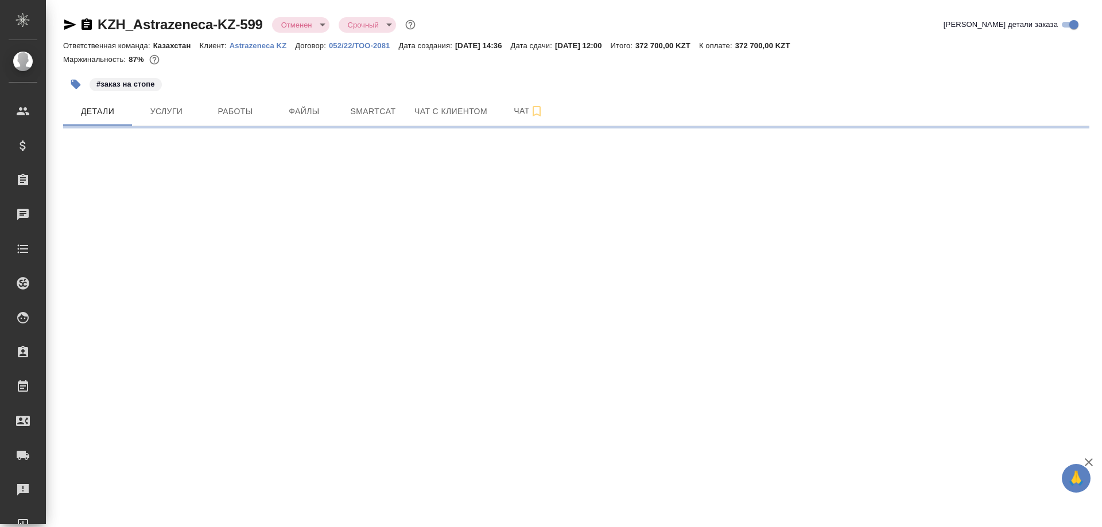
select select "RU"
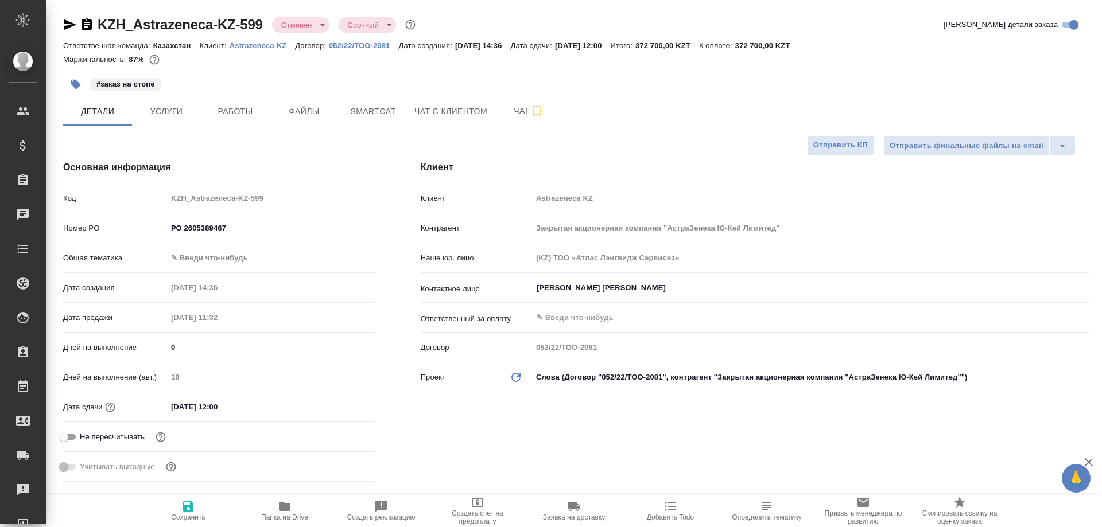
type textarea "x"
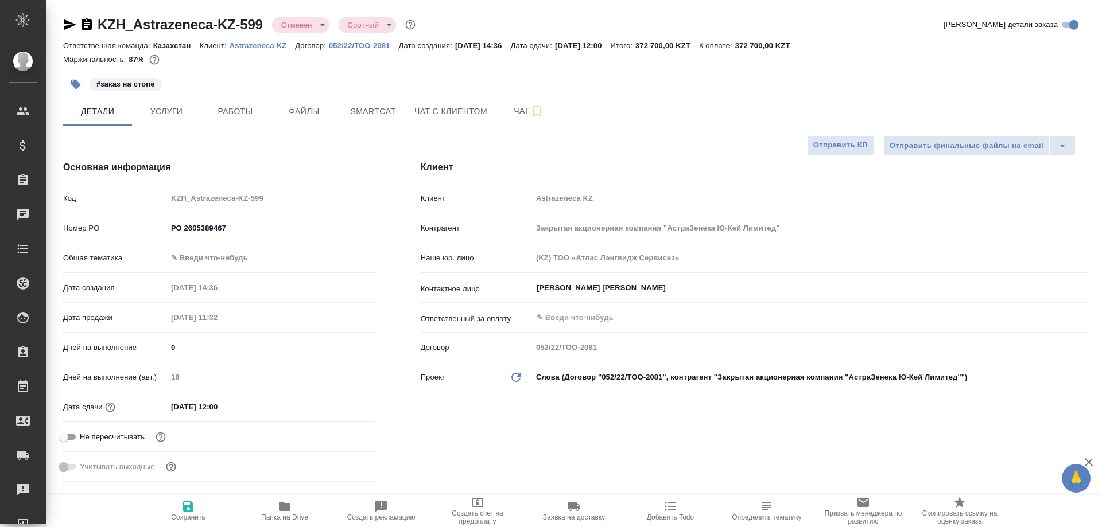
type textarea "x"
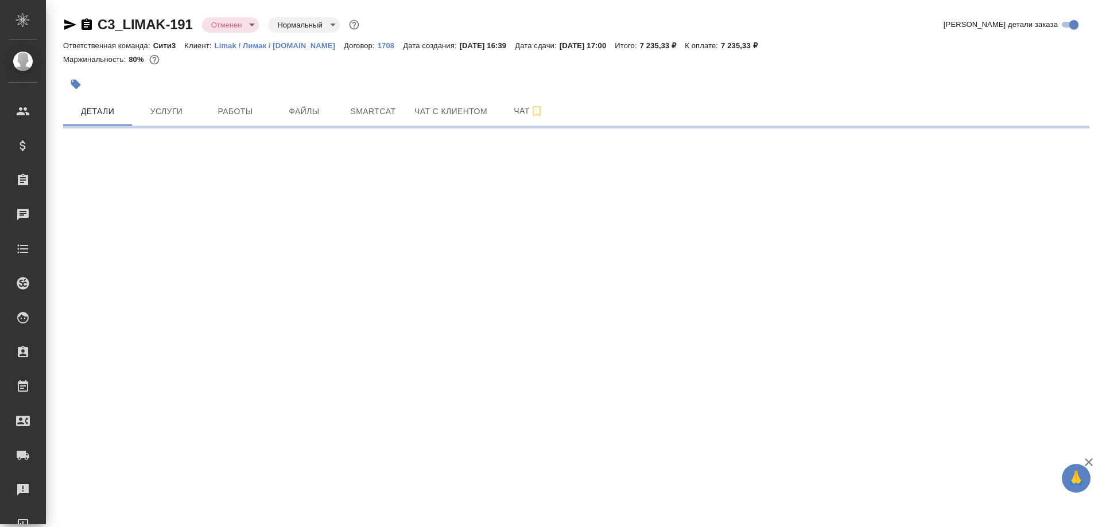
select select "RU"
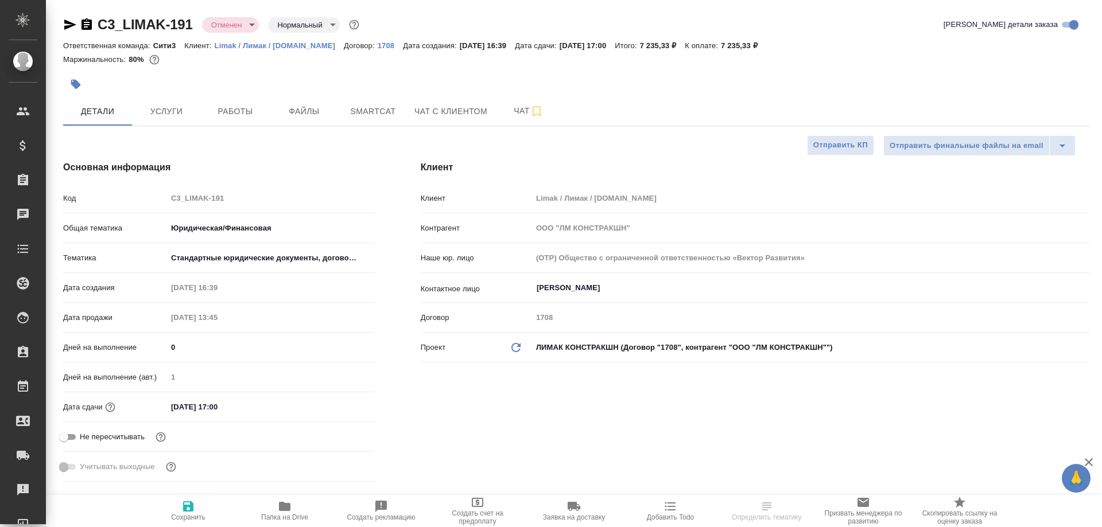
type textarea "x"
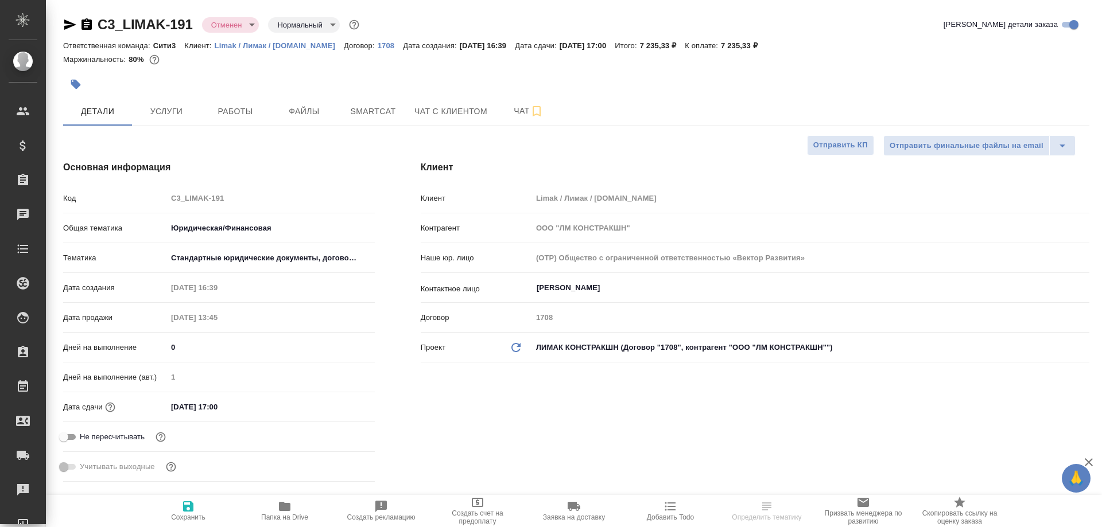
type textarea "x"
select select "RU"
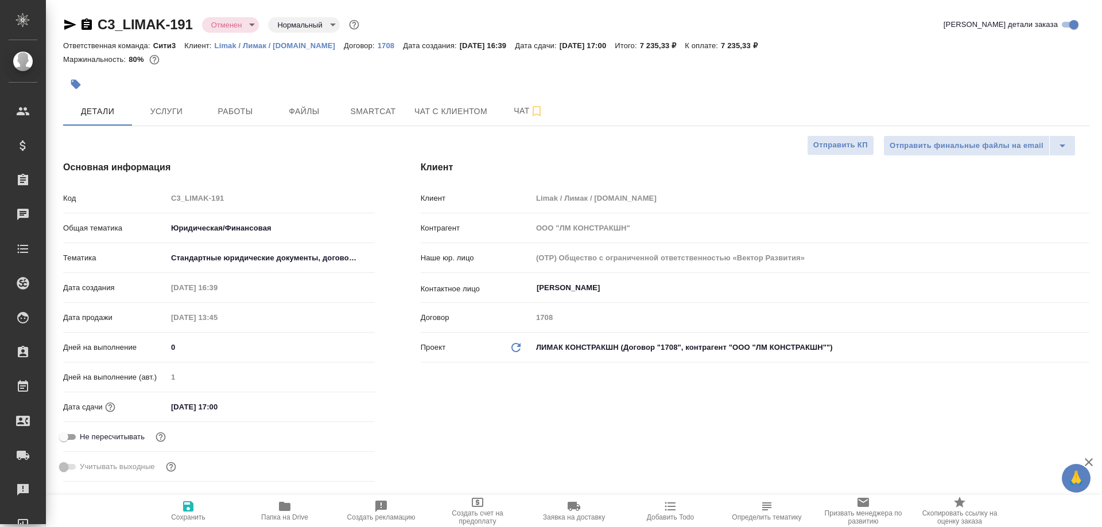
type textarea "x"
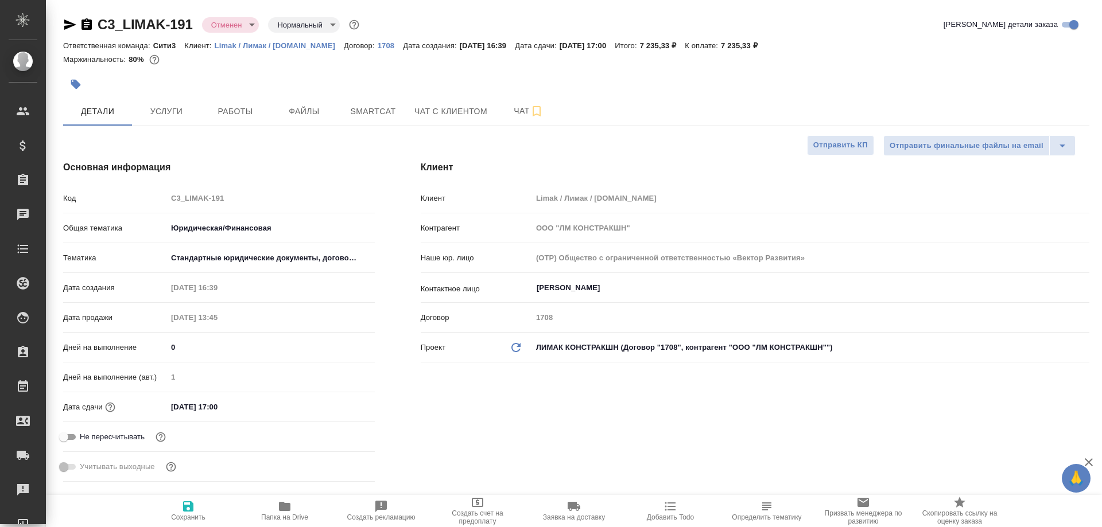
type textarea "x"
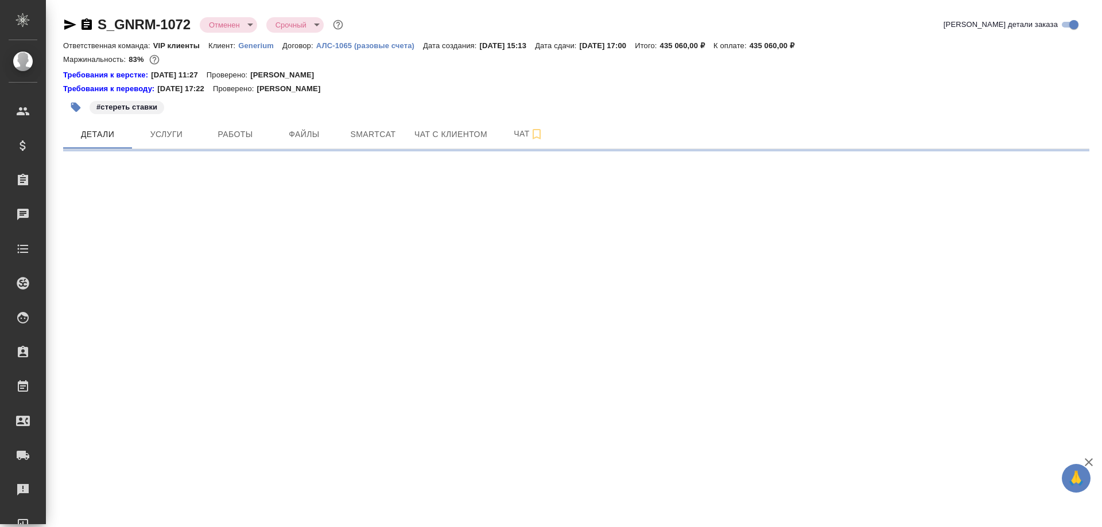
select select "RU"
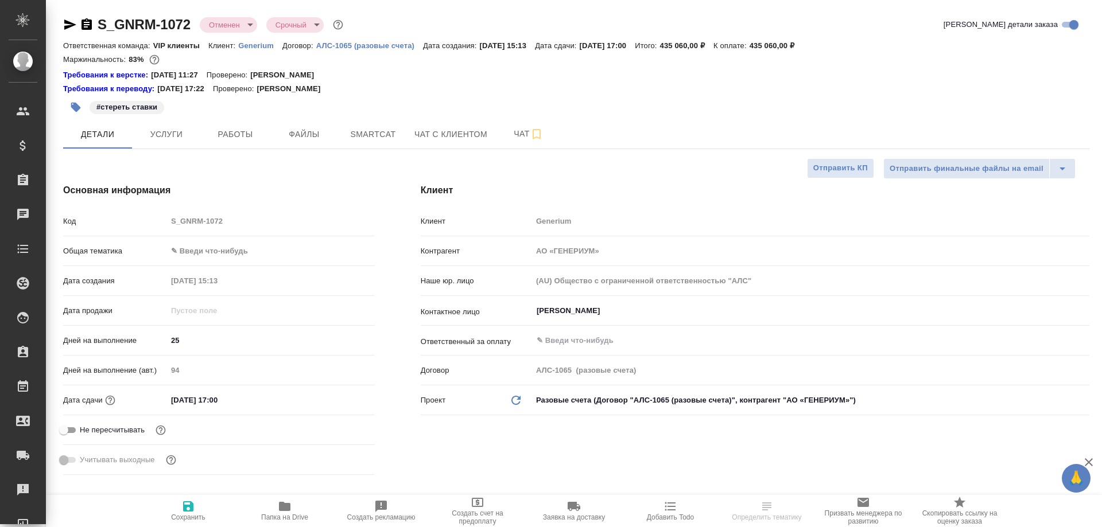
type textarea "x"
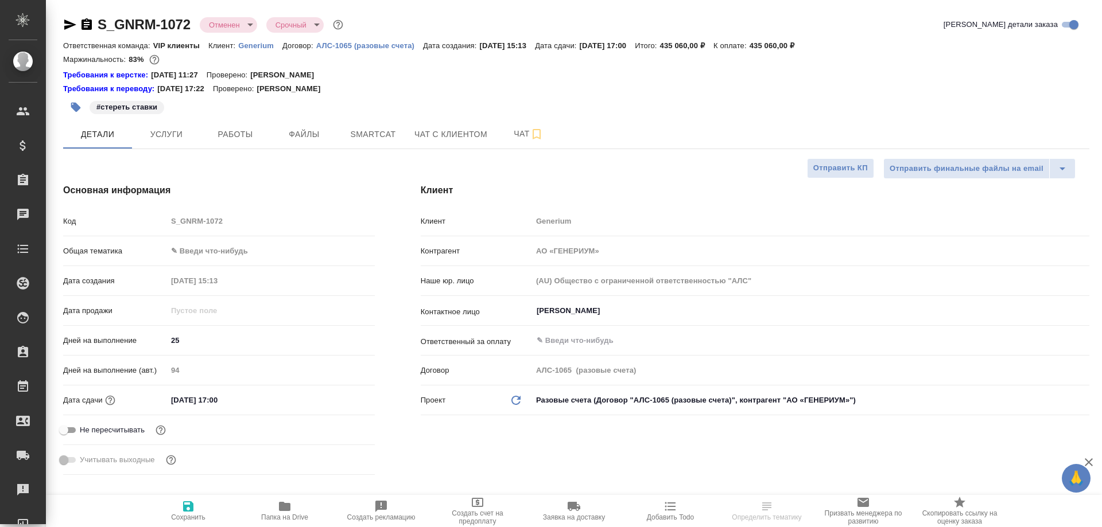
type textarea "x"
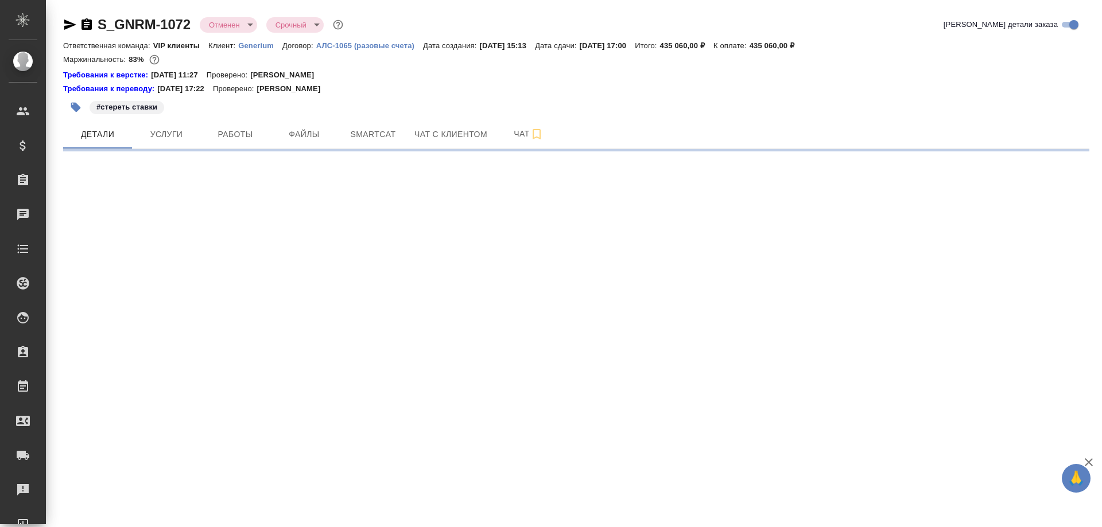
select select "RU"
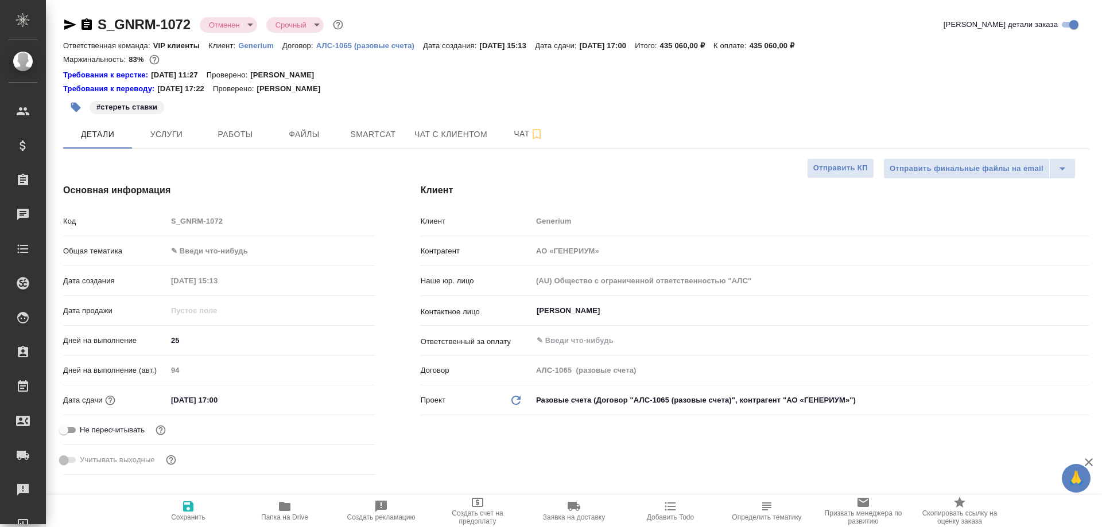
type textarea "x"
click at [218, 134] on span "Работы" at bounding box center [235, 134] width 55 height 14
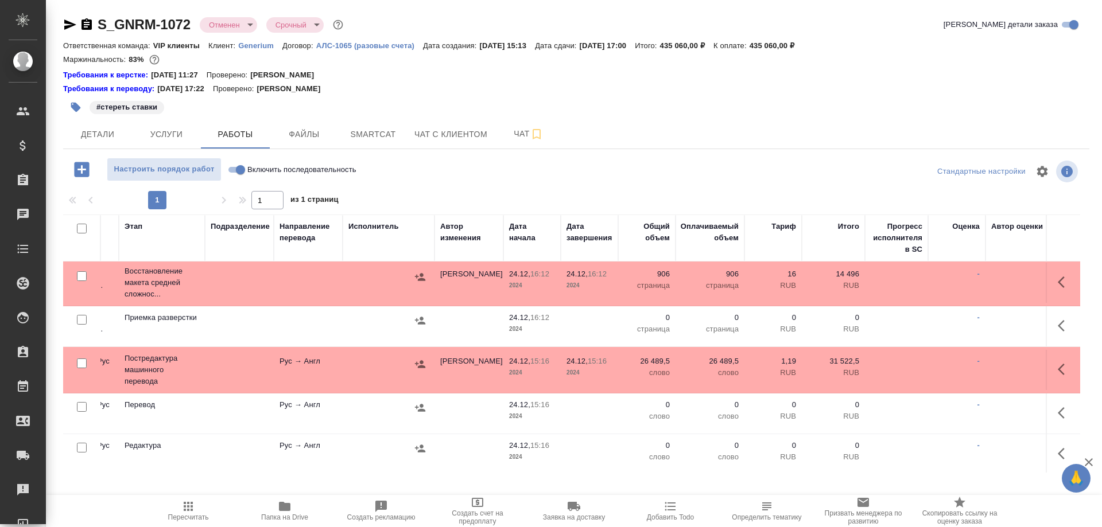
scroll to position [0, 183]
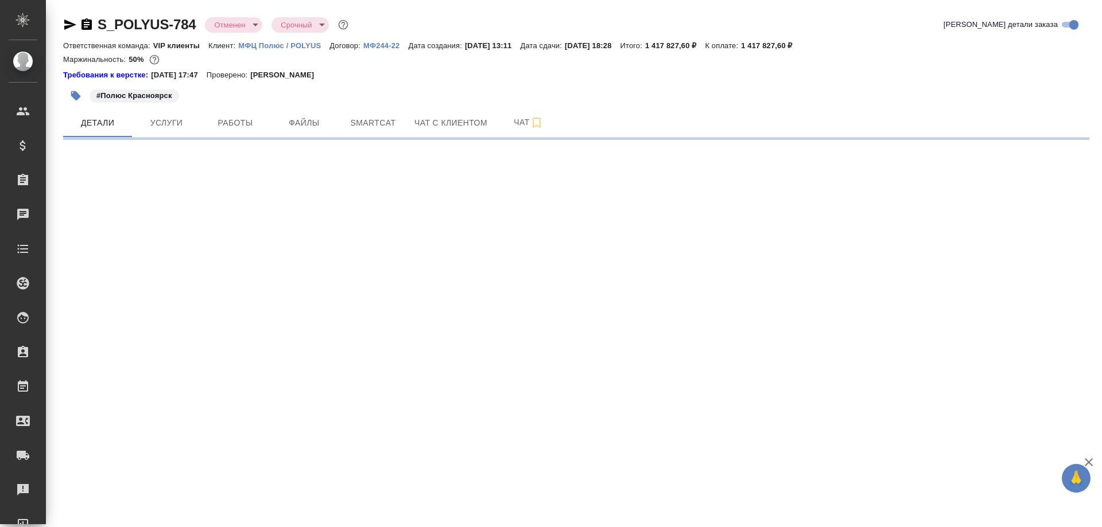
select select "RU"
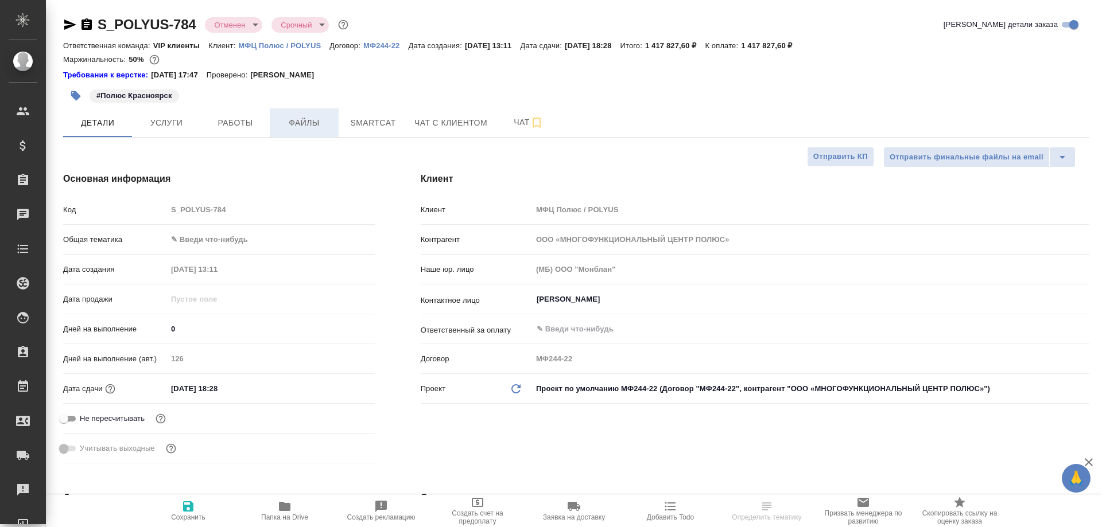
type textarea "x"
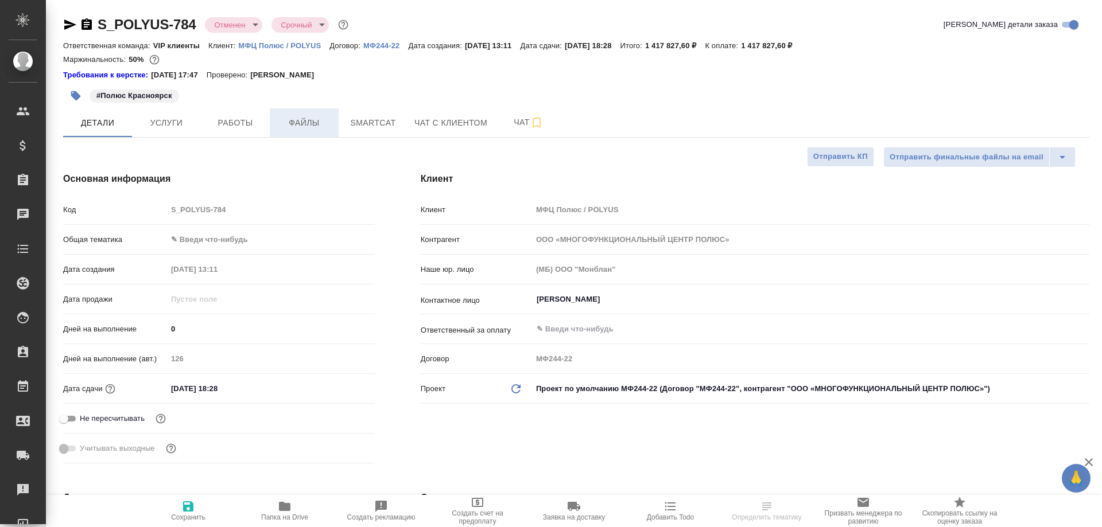
type textarea "x"
click at [245, 124] on span "Работы" at bounding box center [235, 123] width 55 height 14
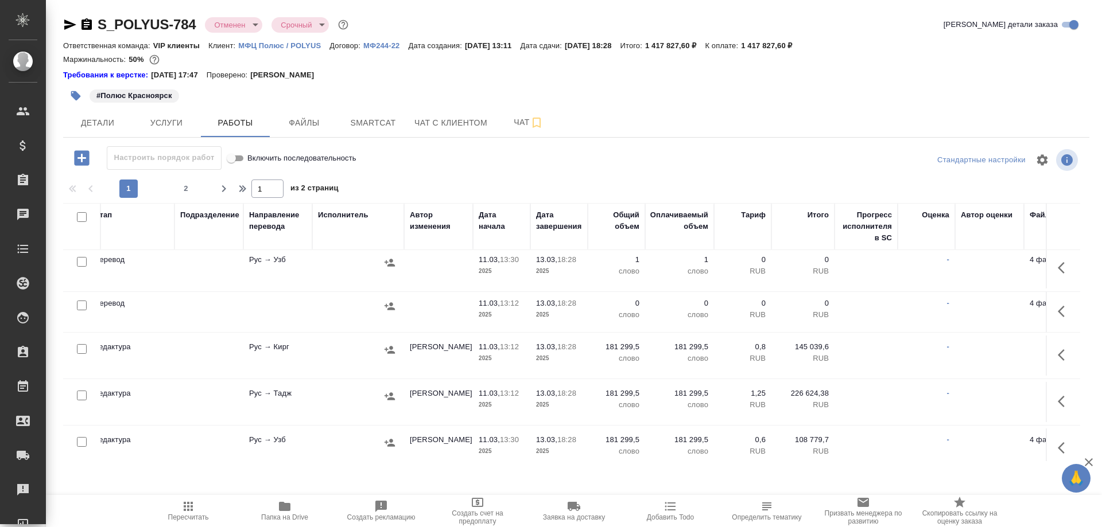
scroll to position [558, 167]
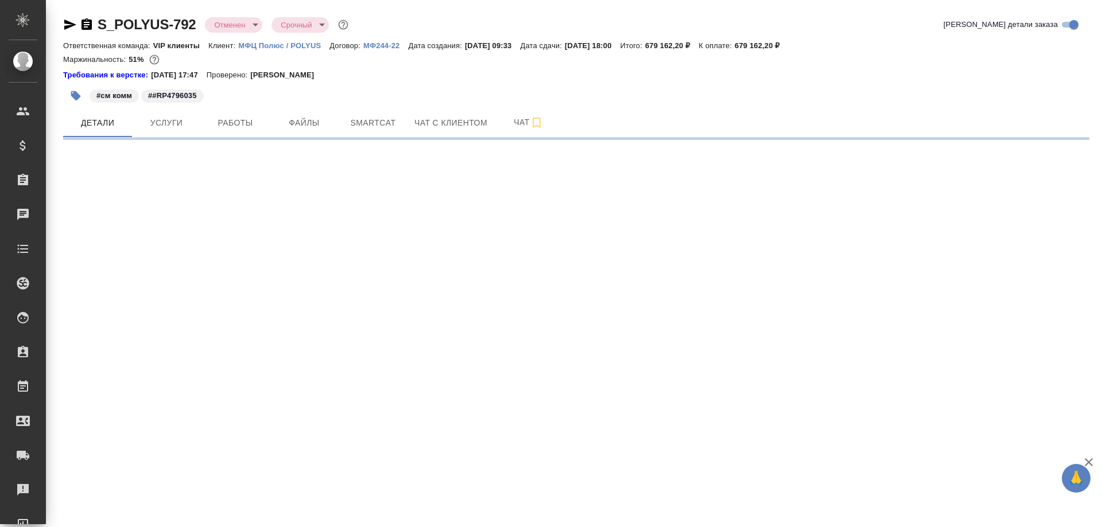
select select "RU"
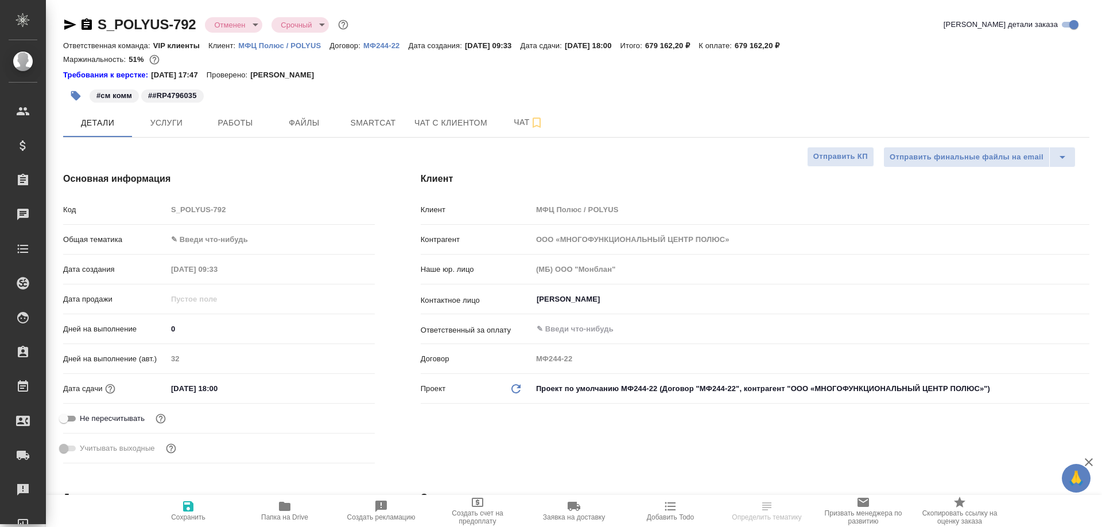
type textarea "x"
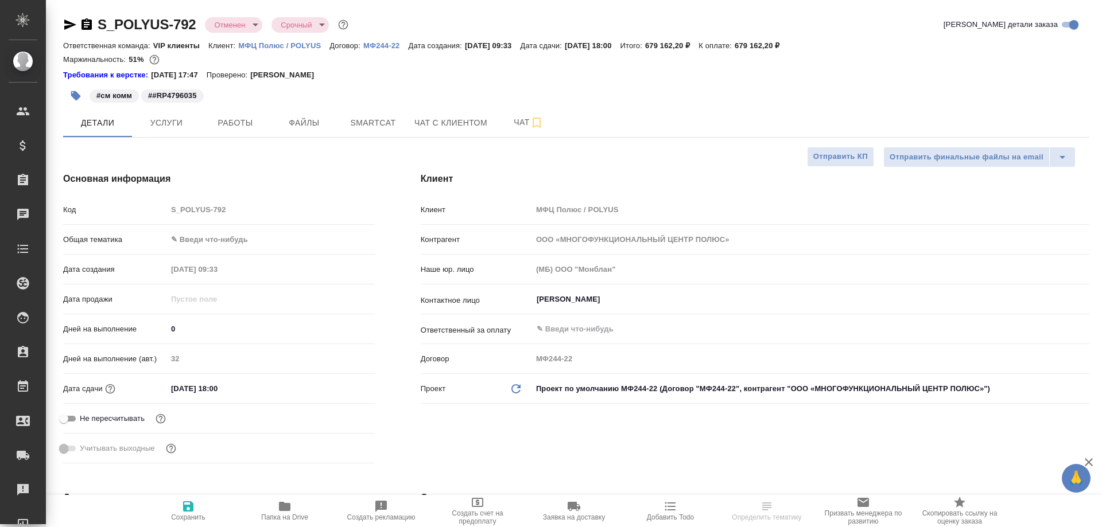
type textarea "x"
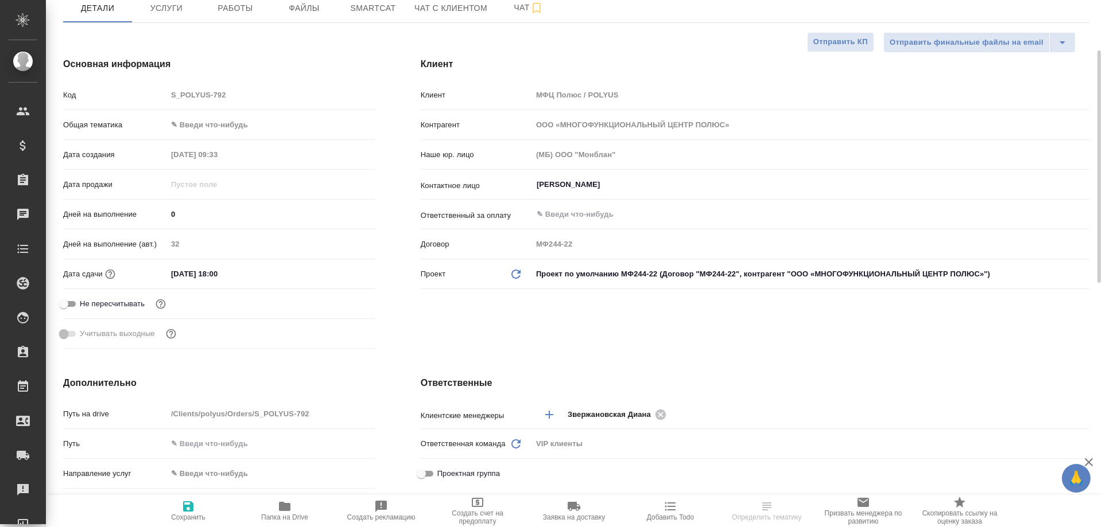
scroll to position [230, 0]
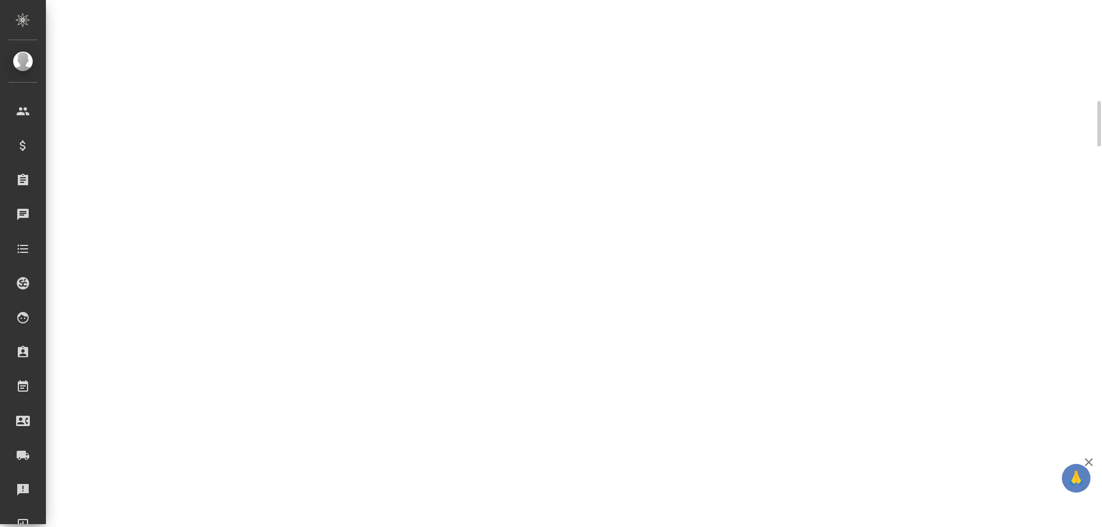
select select "RU"
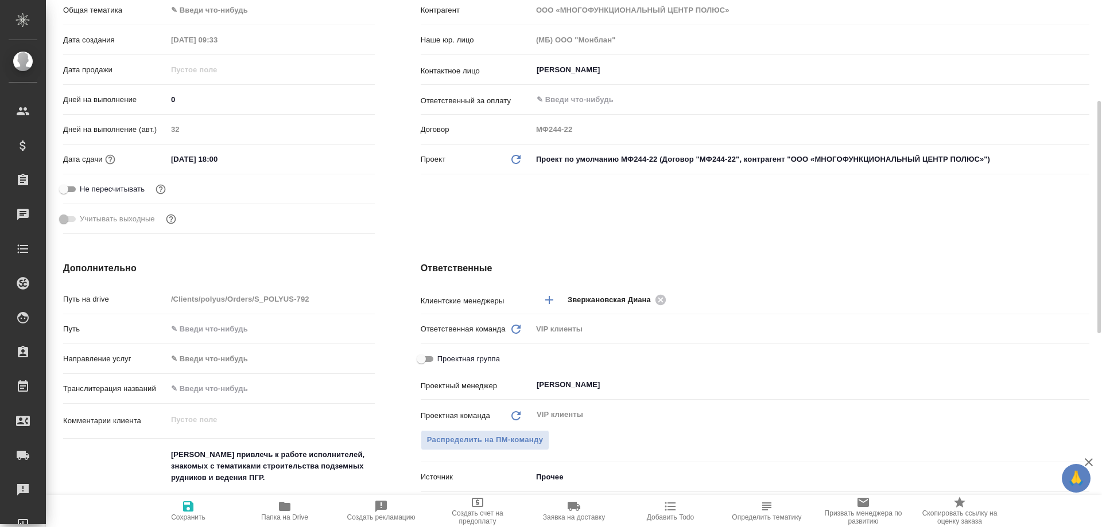
type textarea "x"
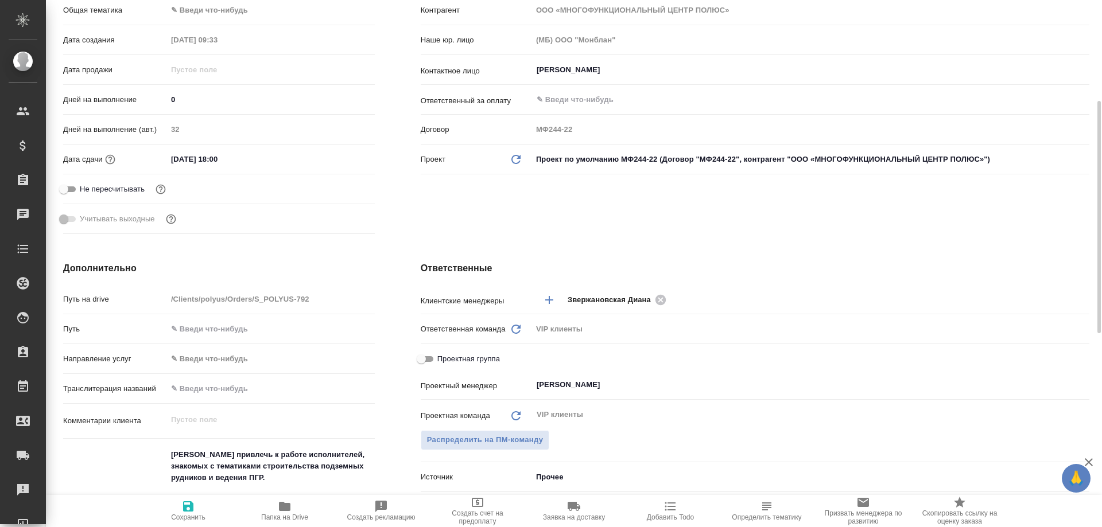
type textarea "x"
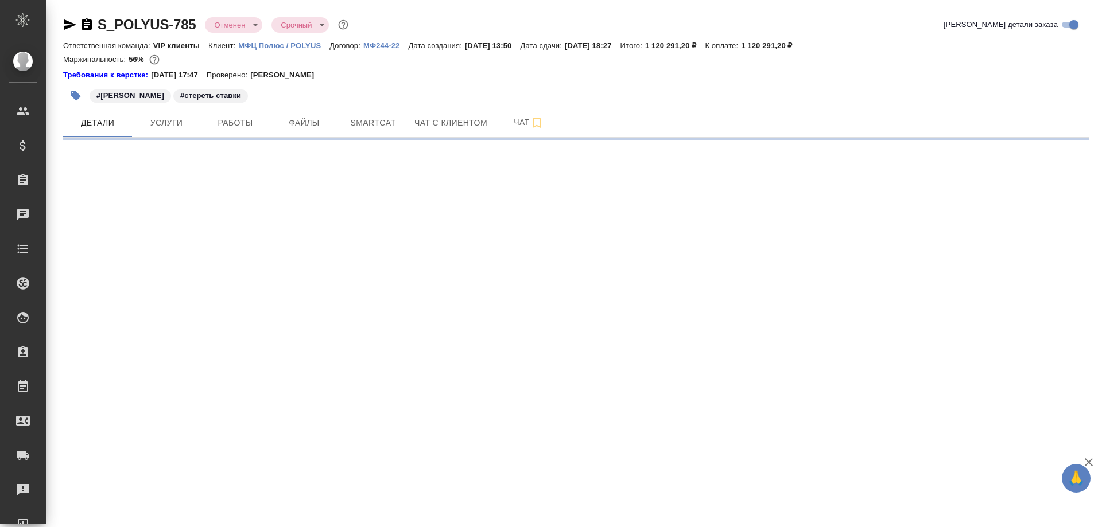
select select "RU"
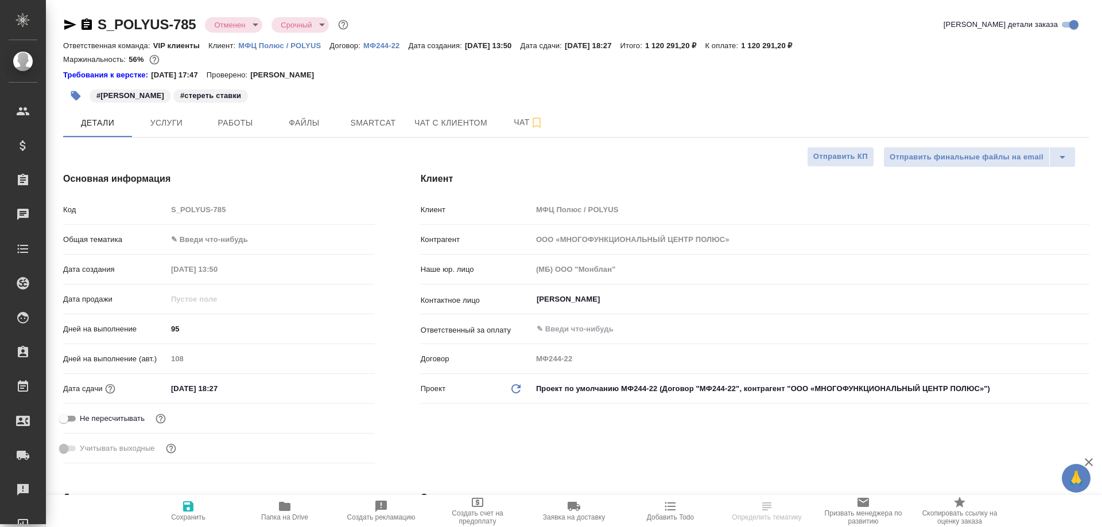
type textarea "x"
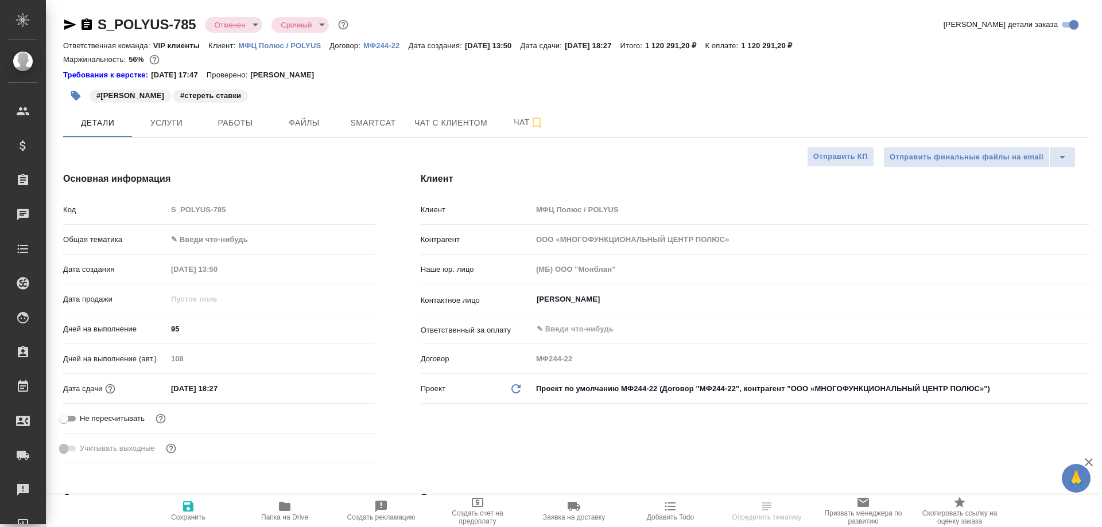
type textarea "x"
drag, startPoint x: 199, startPoint y: 18, endPoint x: 100, endPoint y: 17, distance: 98.7
click at [100, 17] on div "S_POLYUS-785 Отменен cancelled Срочный urgent" at bounding box center [207, 24] width 288 height 18
copy link "S_POLYUS-785"
type textarea "x"
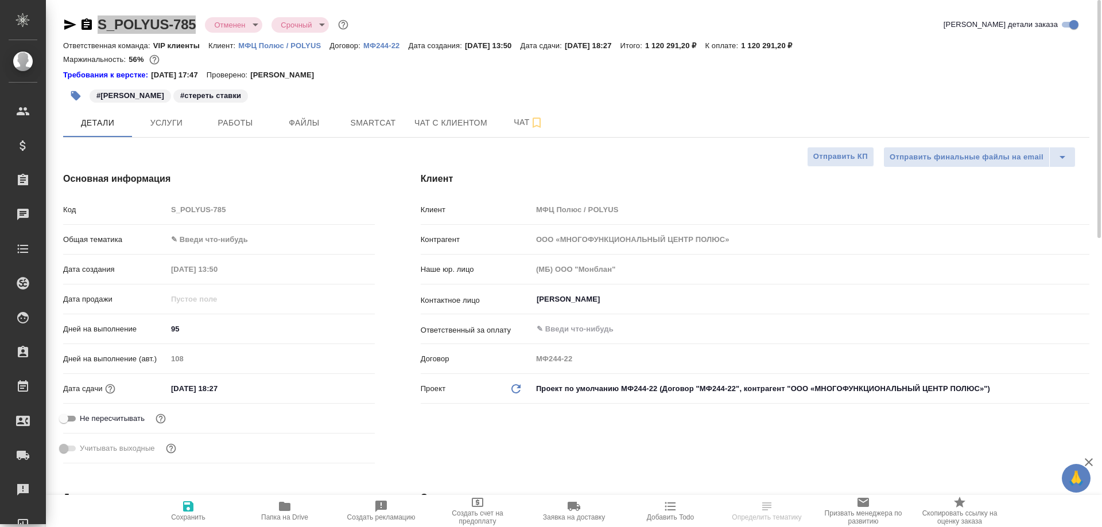
type textarea "x"
select select "RU"
type textarea "x"
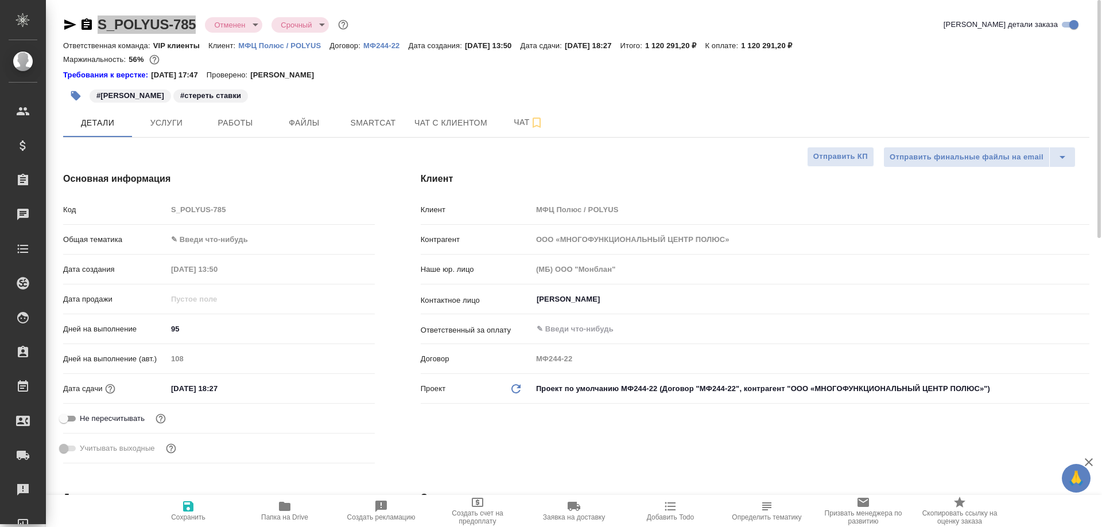
type textarea "x"
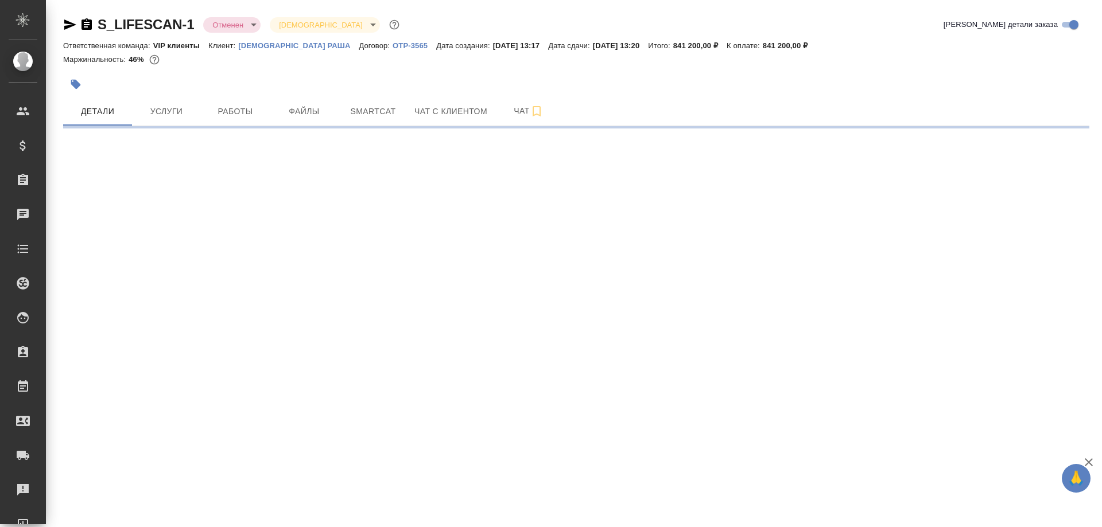
select select "RU"
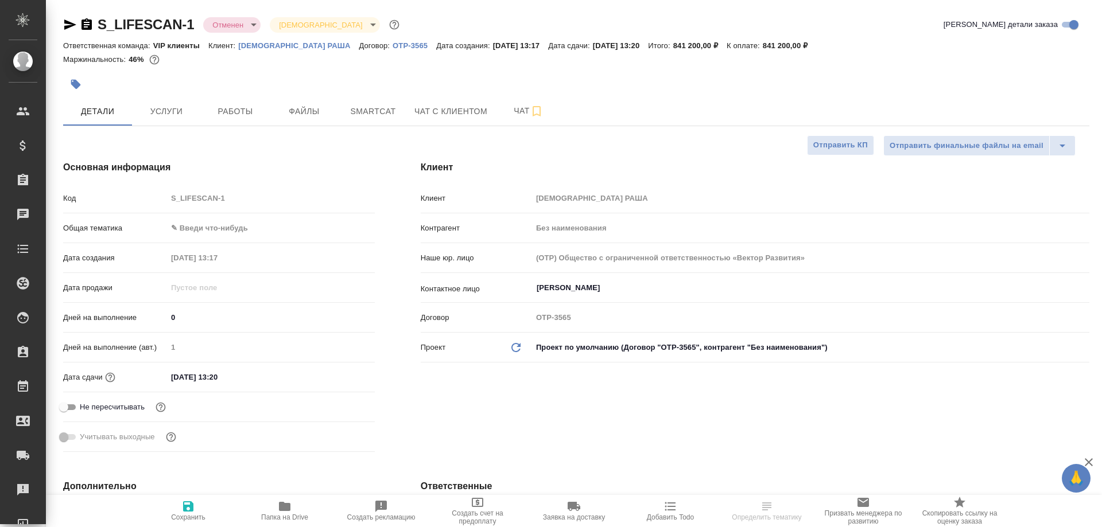
type textarea "x"
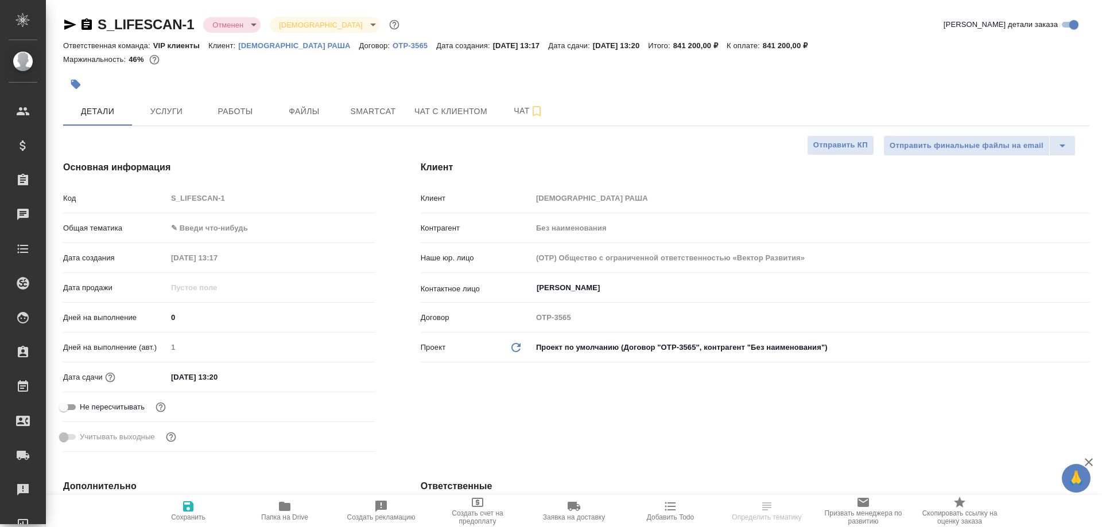
type textarea "x"
drag, startPoint x: 98, startPoint y: 13, endPoint x: 197, endPoint y: 20, distance: 99.5
copy link "S_LIFESCAN-1"
select select "RU"
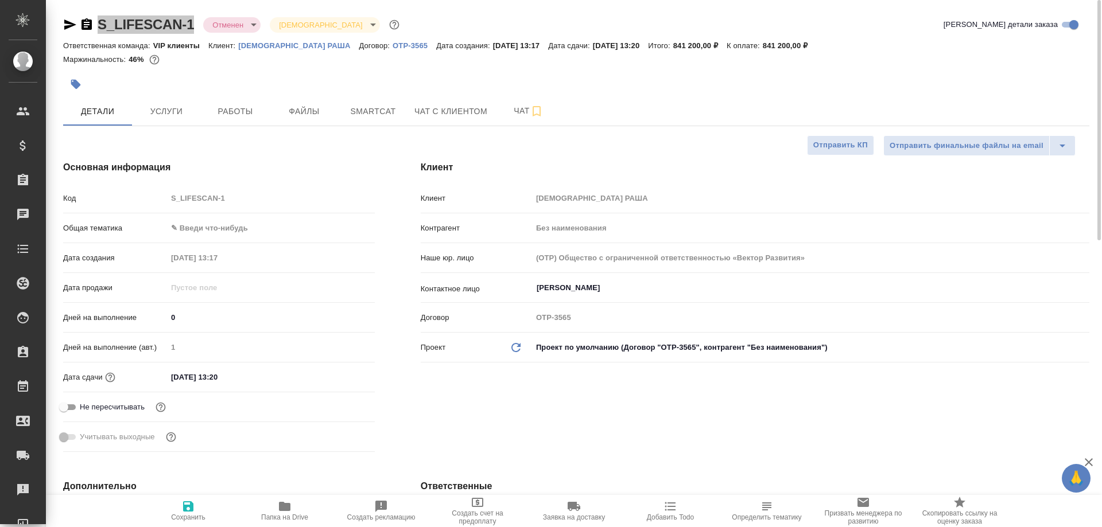
type textarea "x"
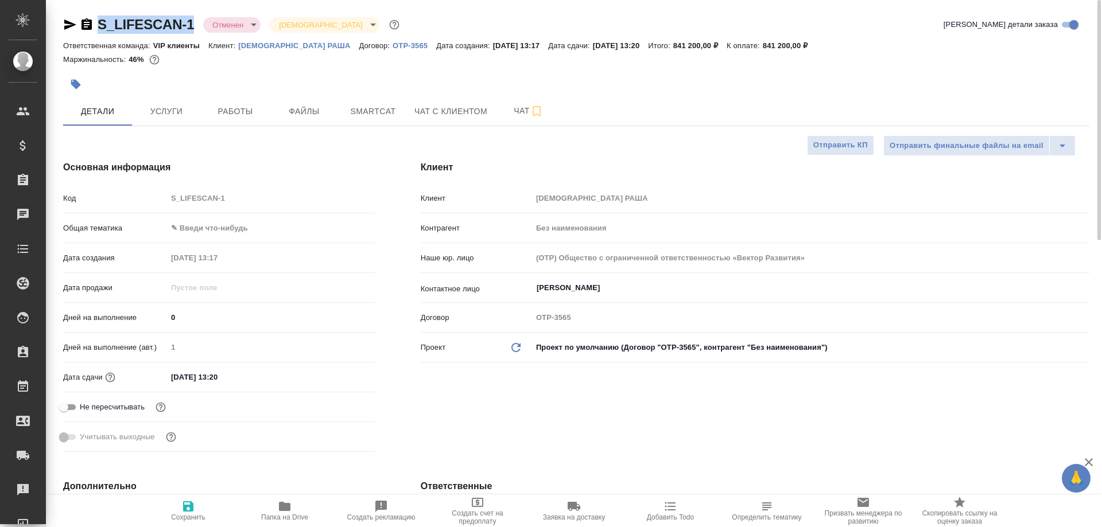
type textarea "x"
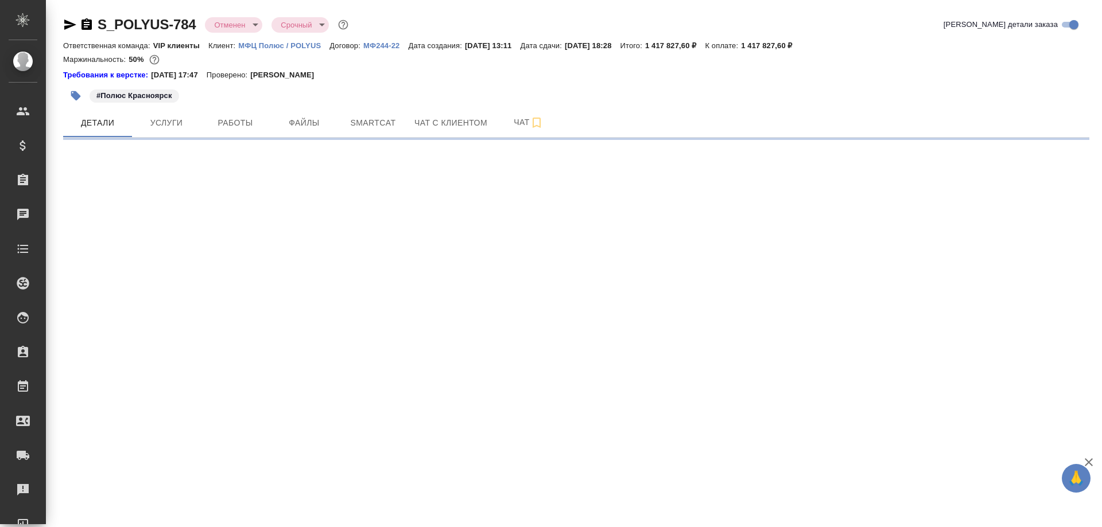
select select "RU"
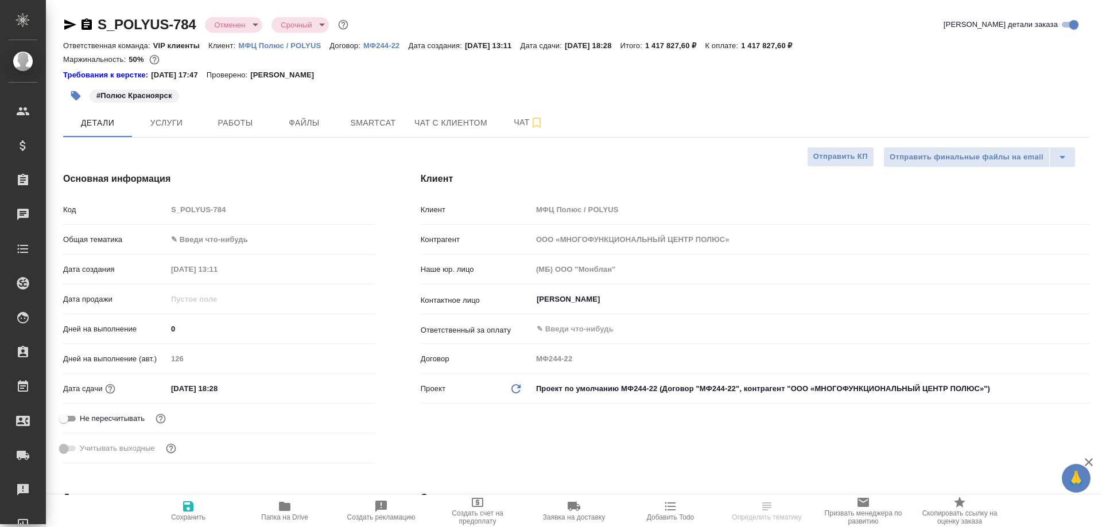
type textarea "x"
select select "RU"
type textarea "x"
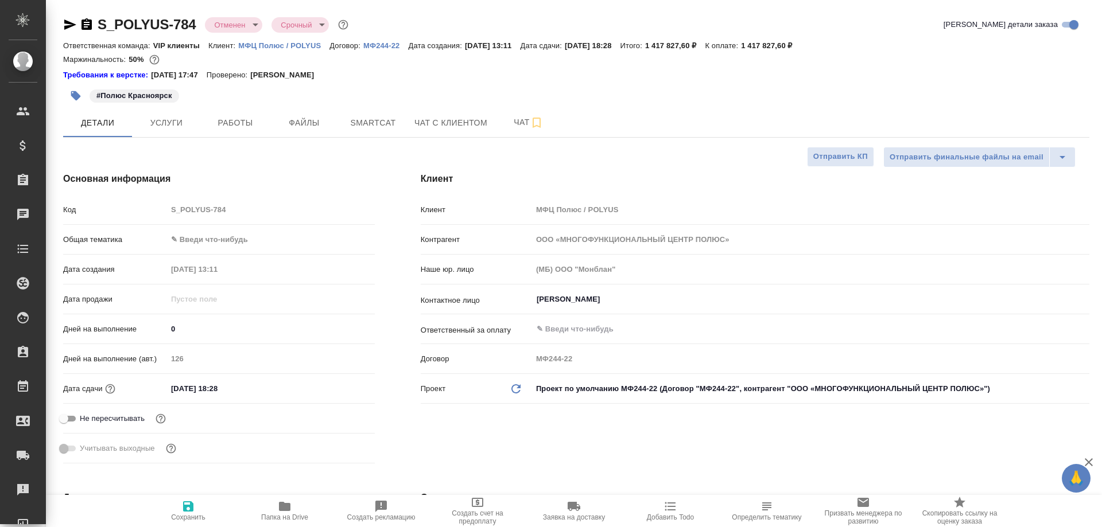
type textarea "x"
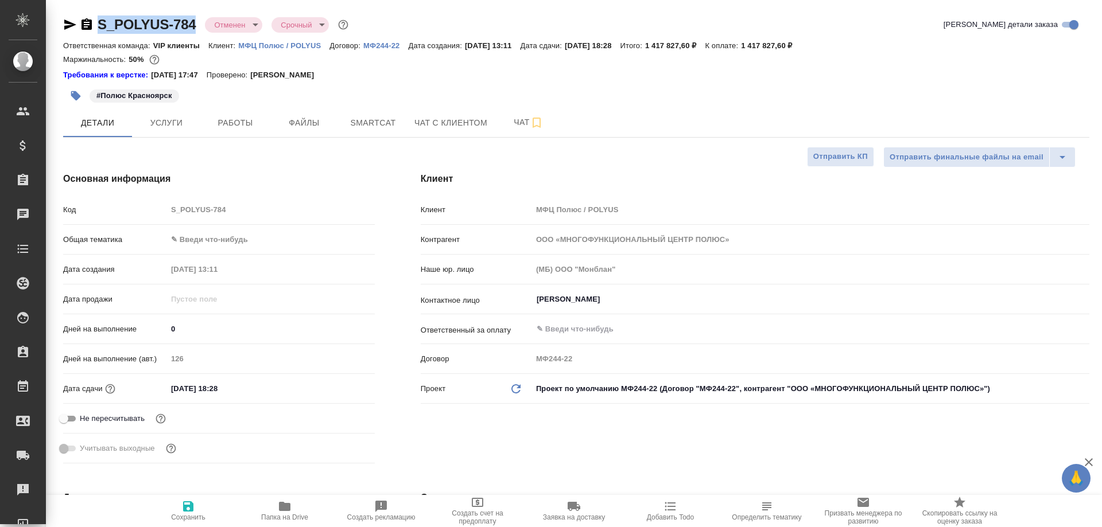
drag, startPoint x: 199, startPoint y: 20, endPoint x: 98, endPoint y: 23, distance: 101.1
click at [98, 23] on div "S_POLYUS-784 Отменен cancelled Срочный urgent" at bounding box center [207, 24] width 288 height 18
copy link "S_POLYUS-784"
type textarea "x"
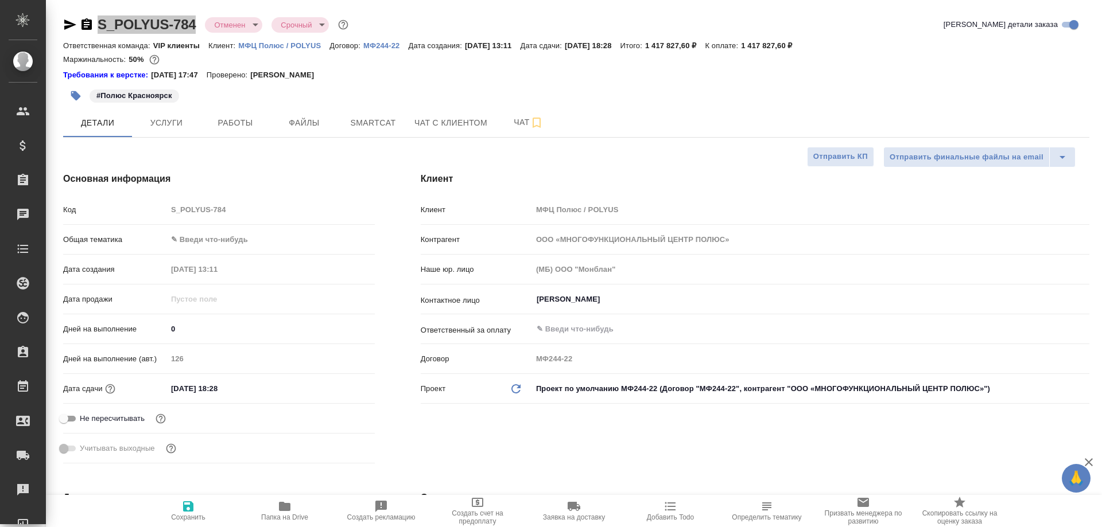
type textarea "x"
click at [247, 124] on span "Работы" at bounding box center [235, 123] width 55 height 14
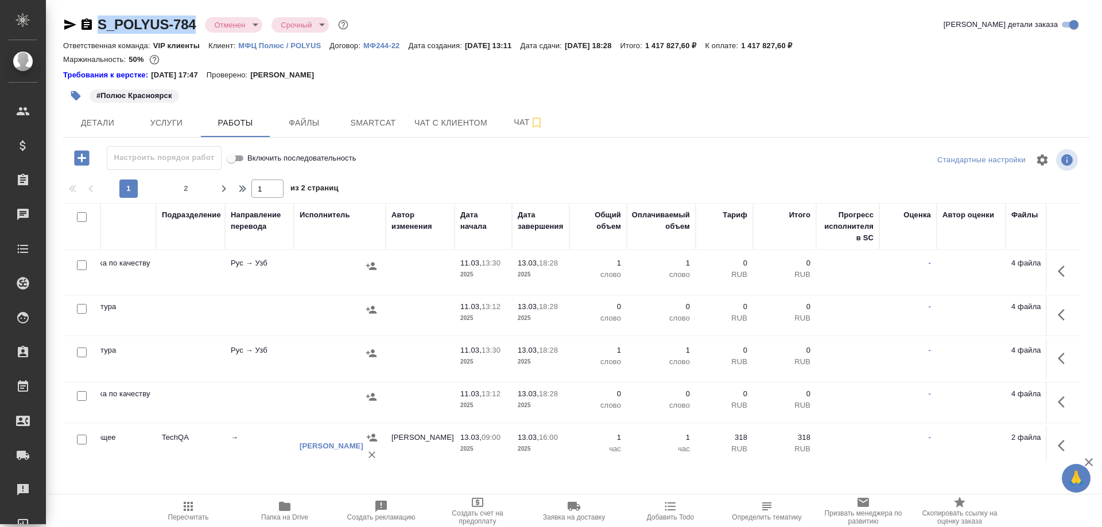
scroll to position [903, 185]
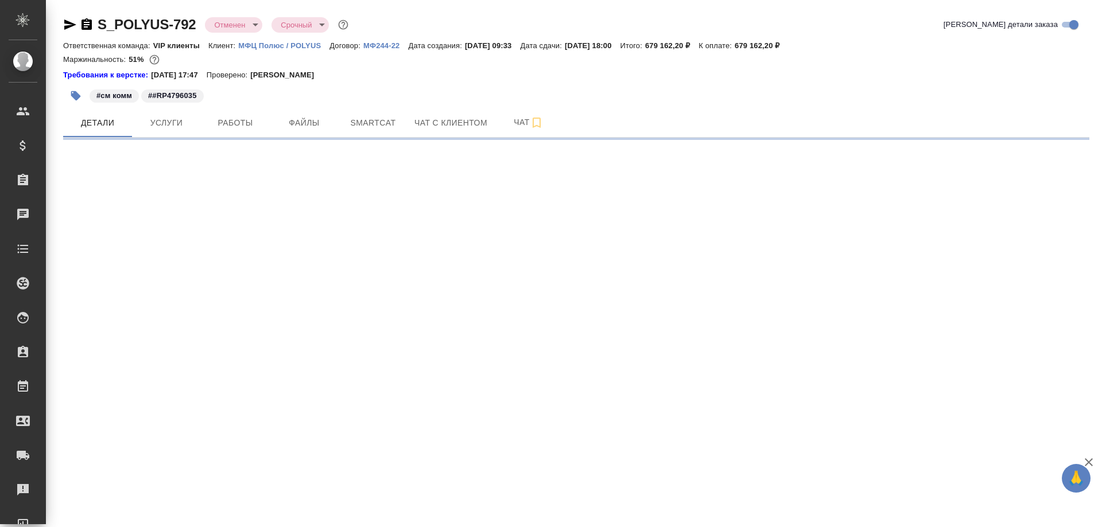
select select "RU"
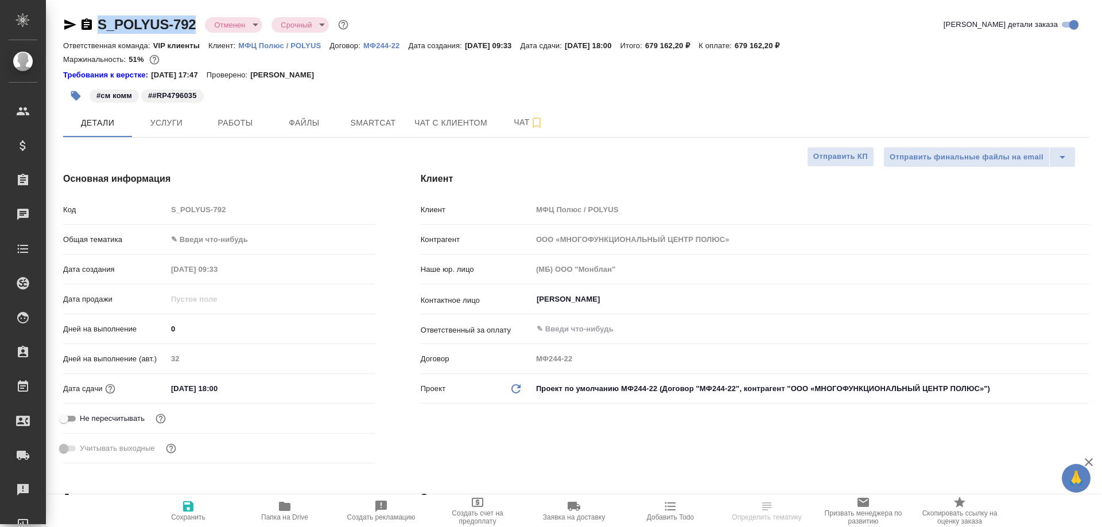
drag, startPoint x: 198, startPoint y: 22, endPoint x: 91, endPoint y: 30, distance: 107.1
click at [91, 30] on div "S_POLYUS-792 Отменен cancelled Срочный urgent" at bounding box center [207, 24] width 288 height 18
type textarea "x"
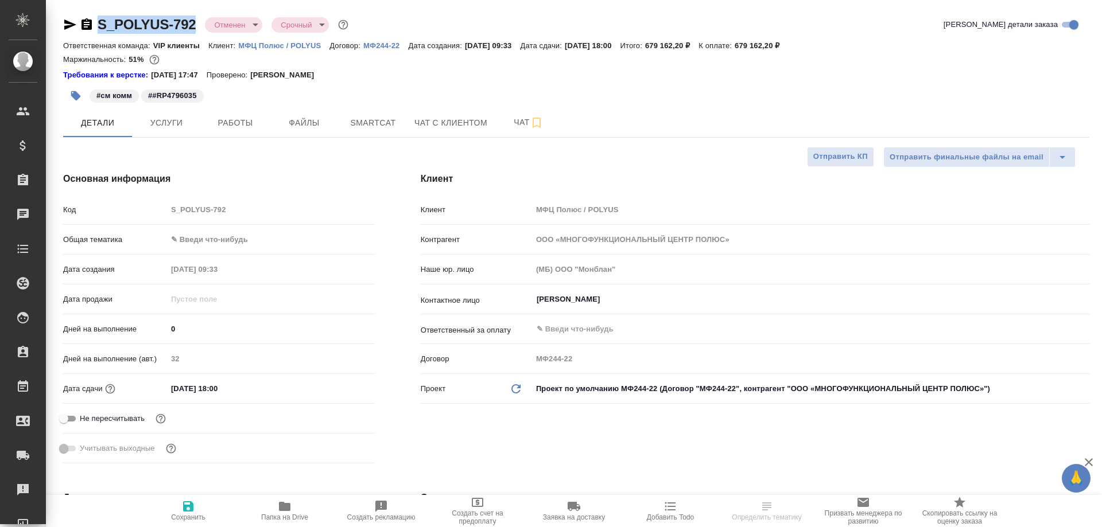
type textarea "x"
copy link "S_POLYUS-792"
type textarea "x"
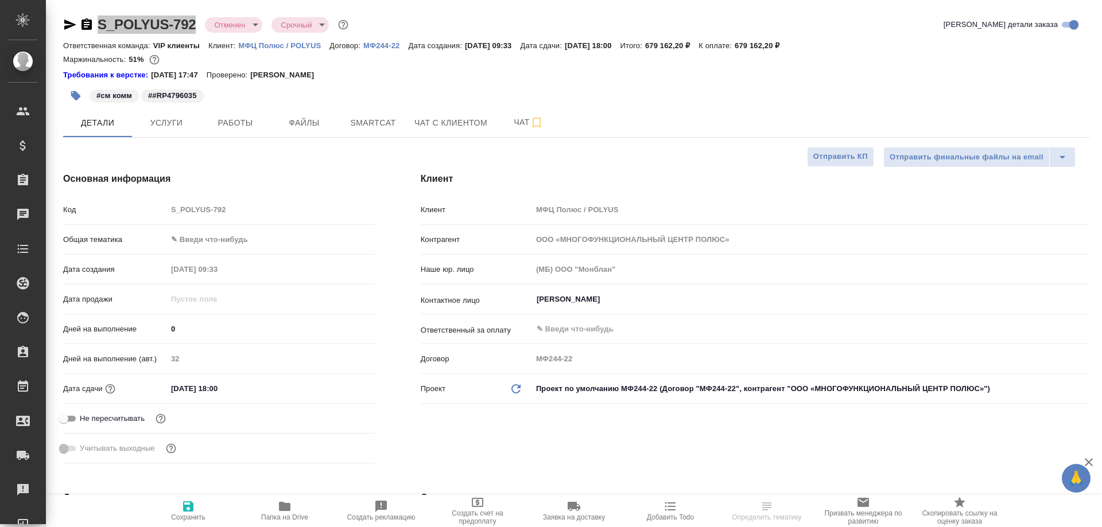
type textarea "x"
select select "RU"
type textarea "x"
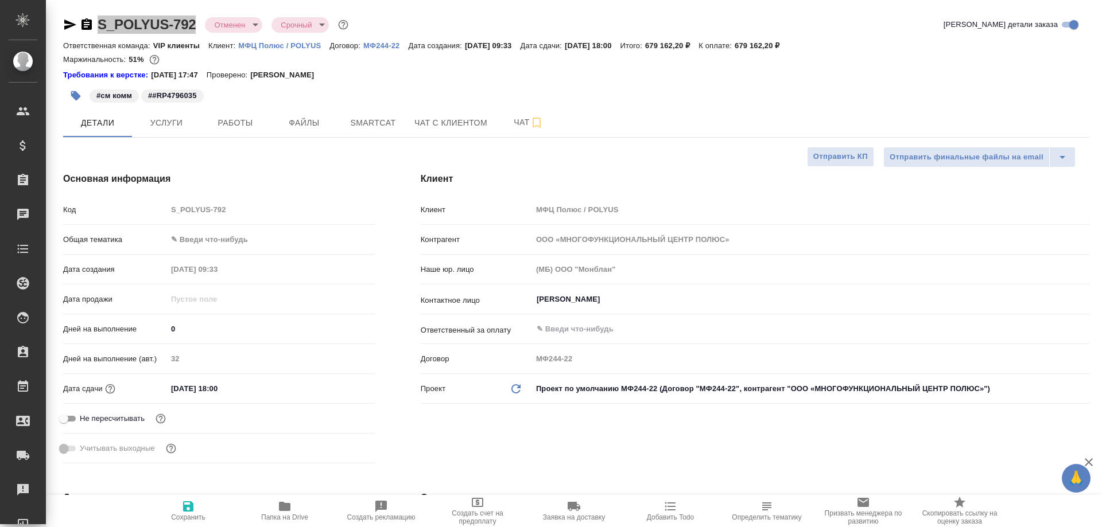
type textarea "x"
